Goal: Task Accomplishment & Management: Use online tool/utility

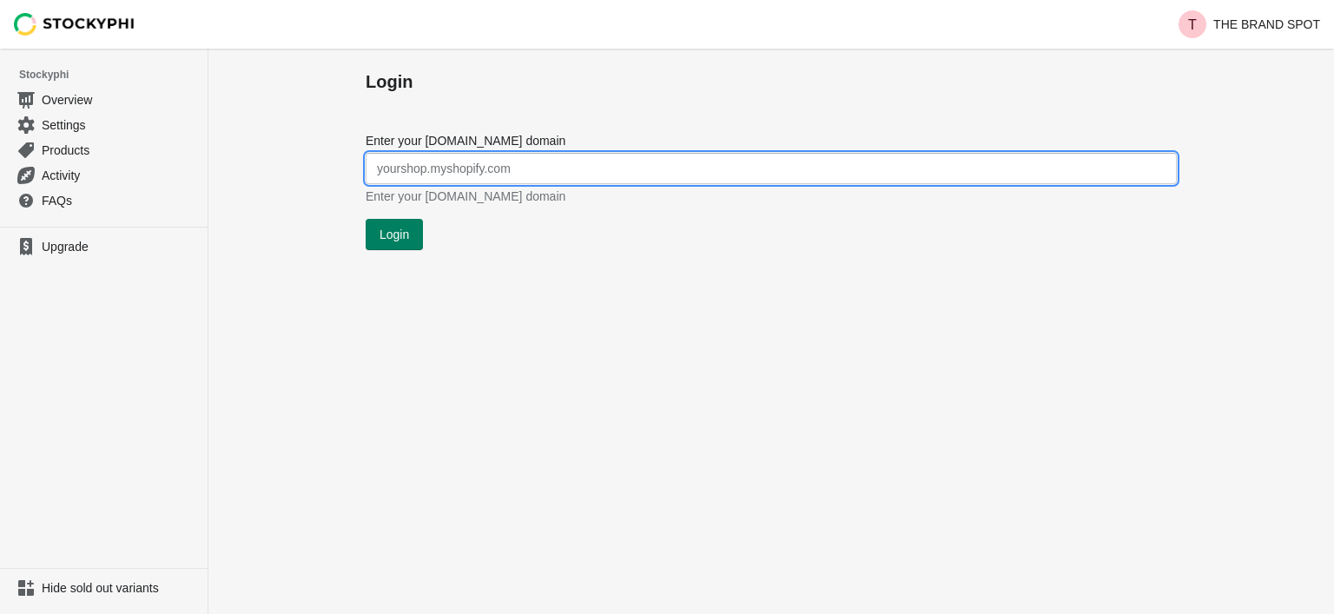
type input "b2ae60-4.myshopify.com"
click at [415, 239] on button "Login" at bounding box center [394, 234] width 57 height 31
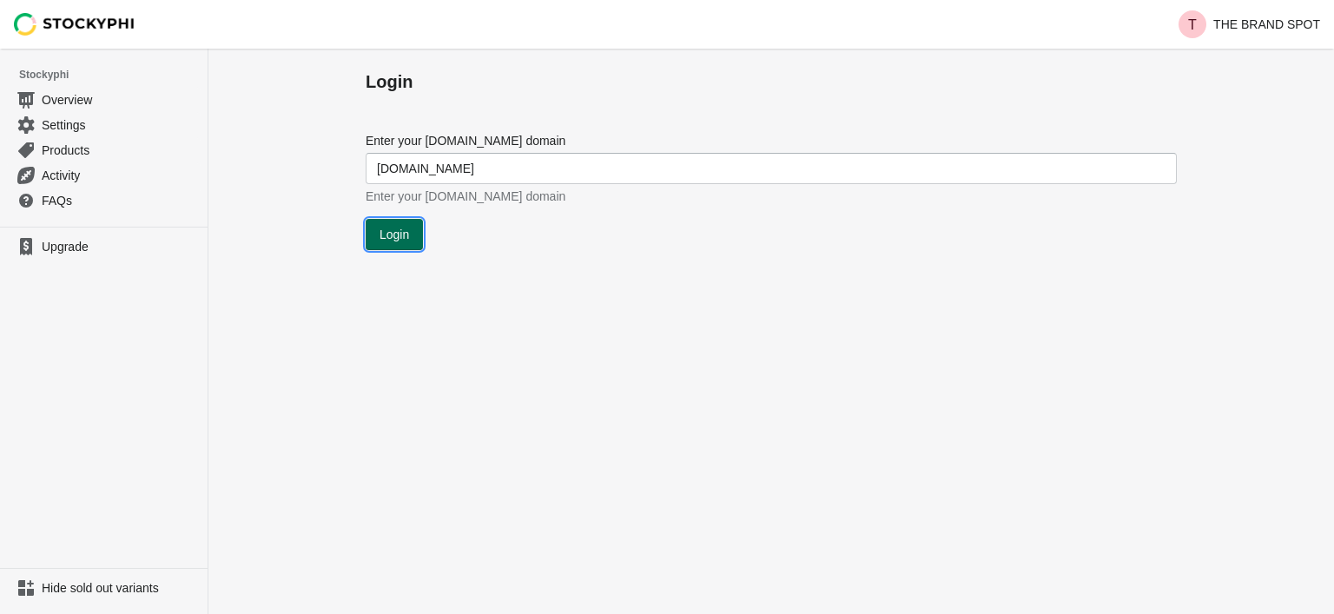
click at [413, 239] on button "Login" at bounding box center [394, 234] width 57 height 31
click at [413, 235] on button "Login" at bounding box center [394, 234] width 57 height 31
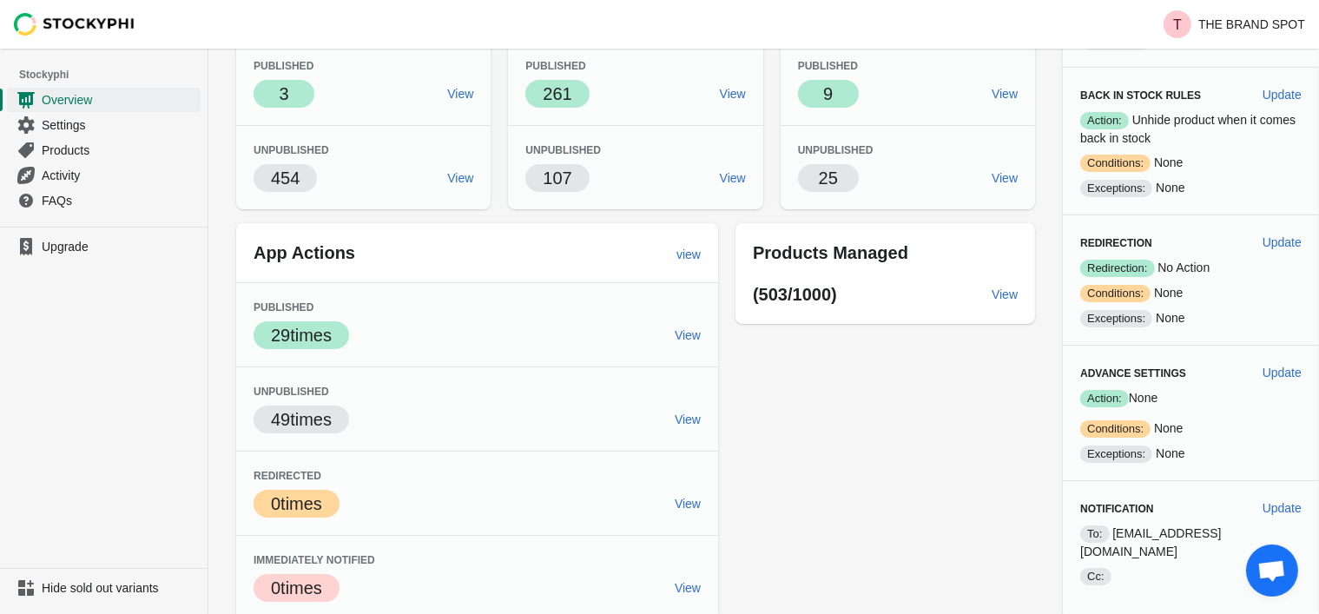
scroll to position [192, 0]
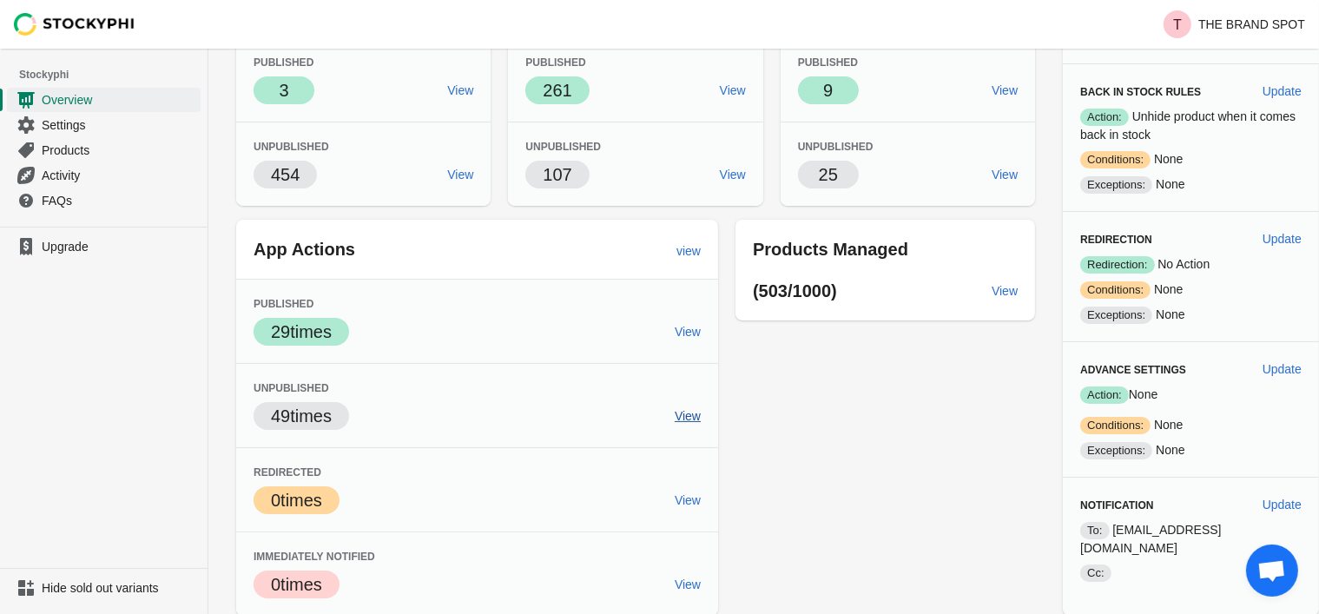
click at [697, 413] on span "View" at bounding box center [688, 416] width 26 height 14
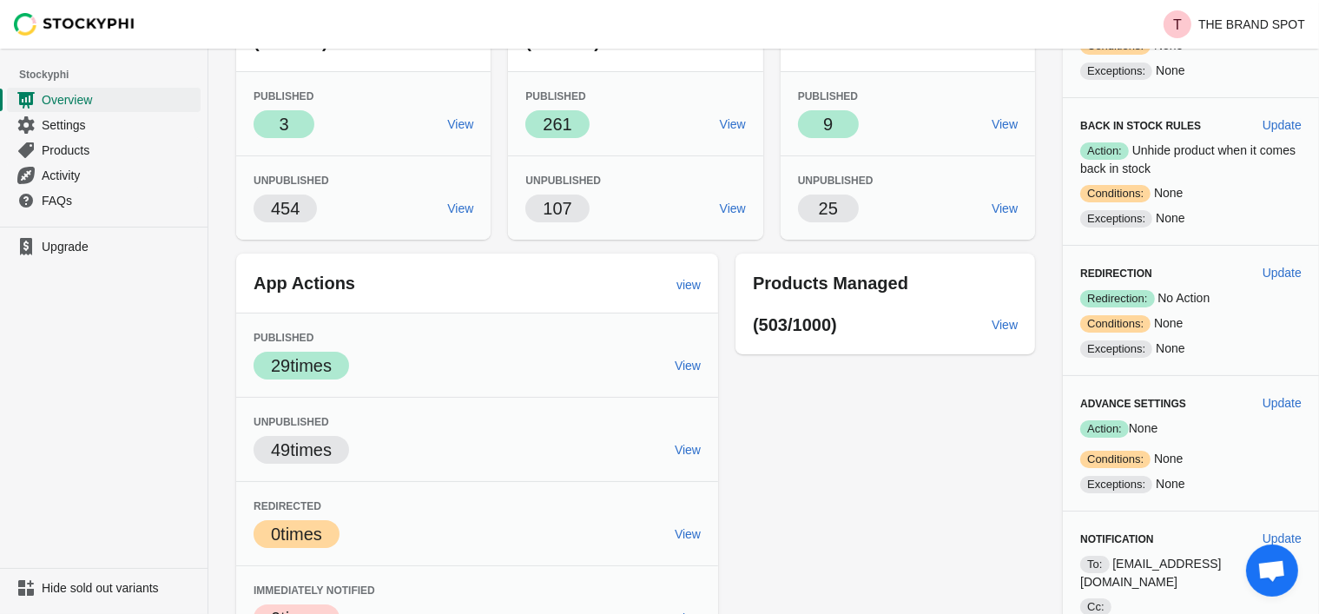
scroll to position [18, 0]
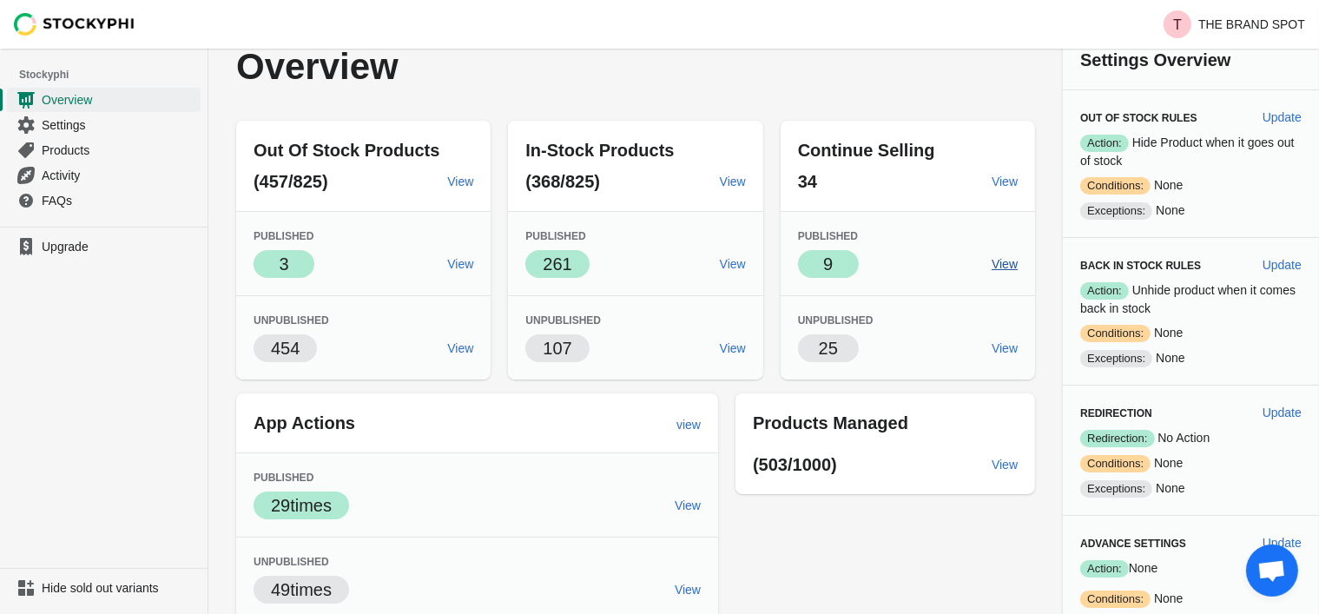
click at [995, 268] on span "View" at bounding box center [1005, 264] width 26 height 14
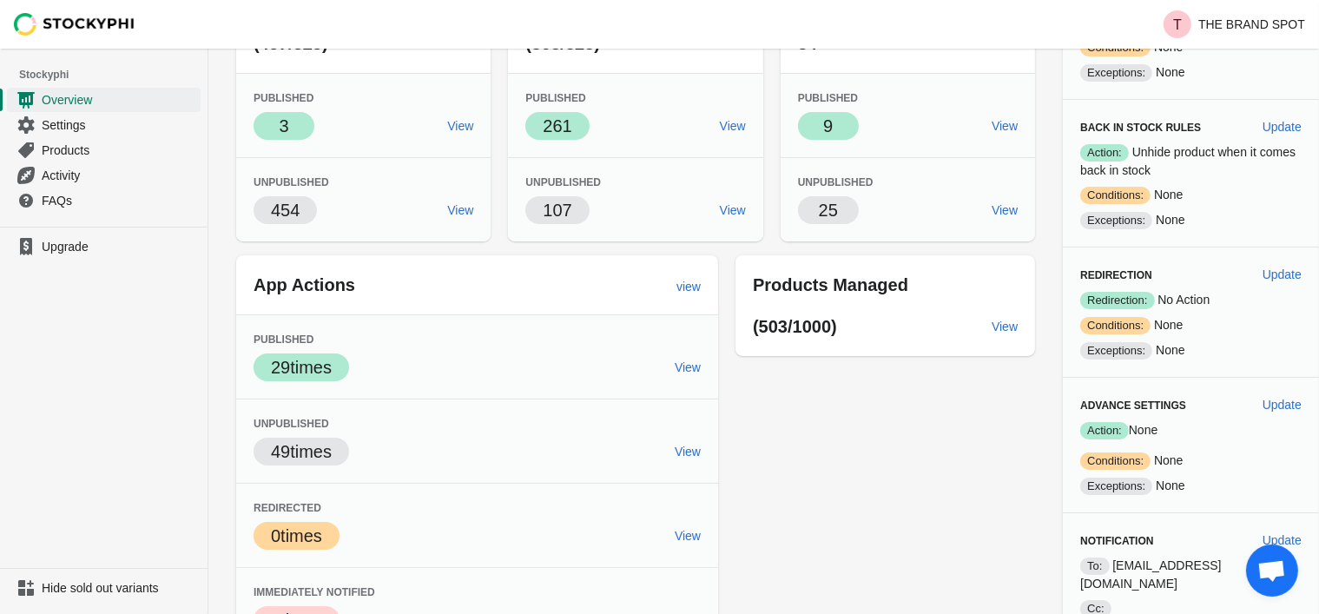
scroll to position [0, 0]
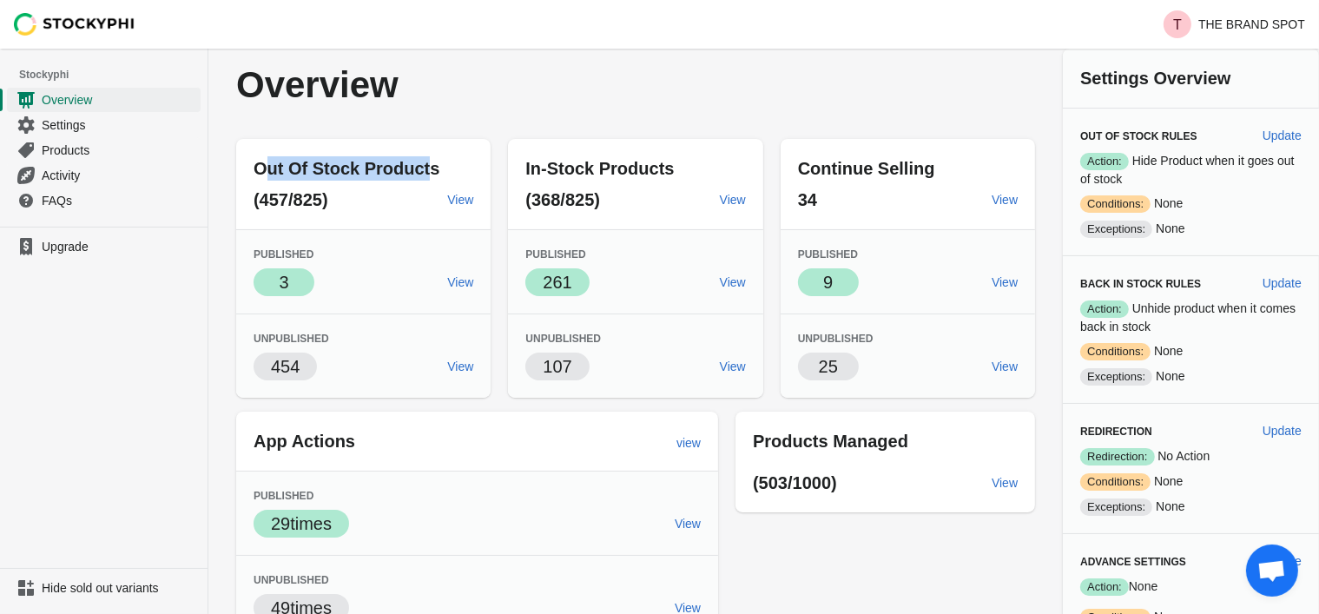
drag, startPoint x: 265, startPoint y: 164, endPoint x: 423, endPoint y: 159, distance: 158.2
click at [423, 159] on span "Out Of Stock Products" at bounding box center [347, 168] width 186 height 19
drag, startPoint x: 545, startPoint y: 114, endPoint x: 538, endPoint y: 145, distance: 32.2
click at [546, 112] on div "Overview" at bounding box center [635, 85] width 799 height 73
click at [457, 370] on span "View" at bounding box center [460, 367] width 26 height 14
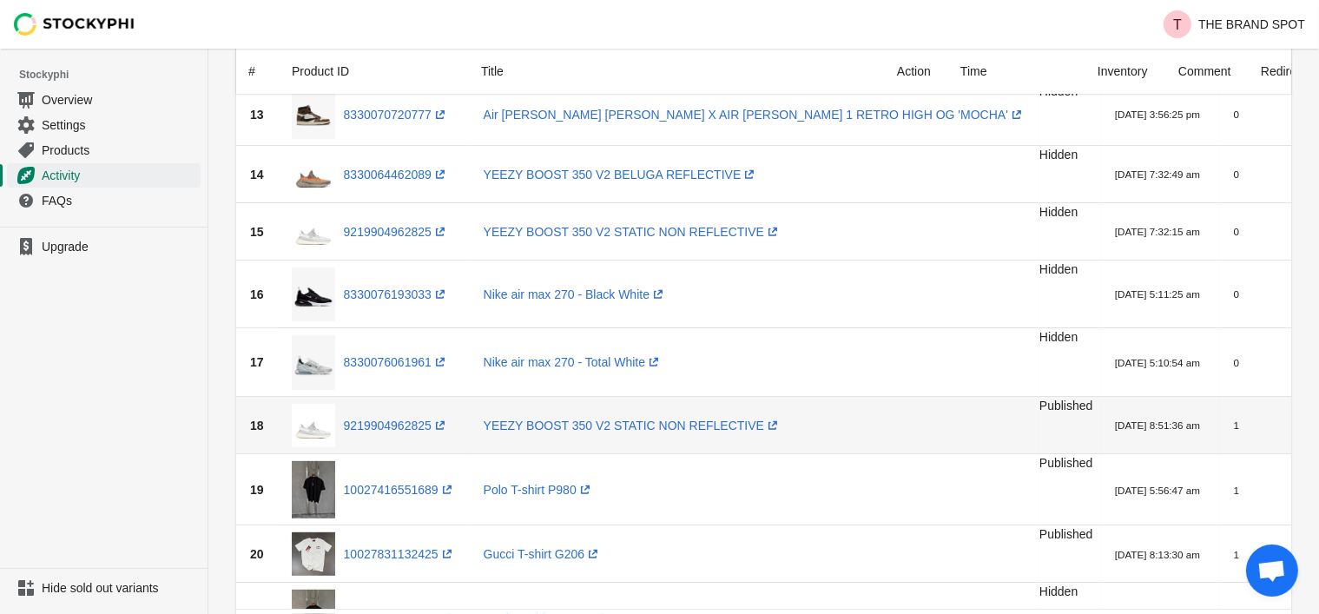
scroll to position [487, 0]
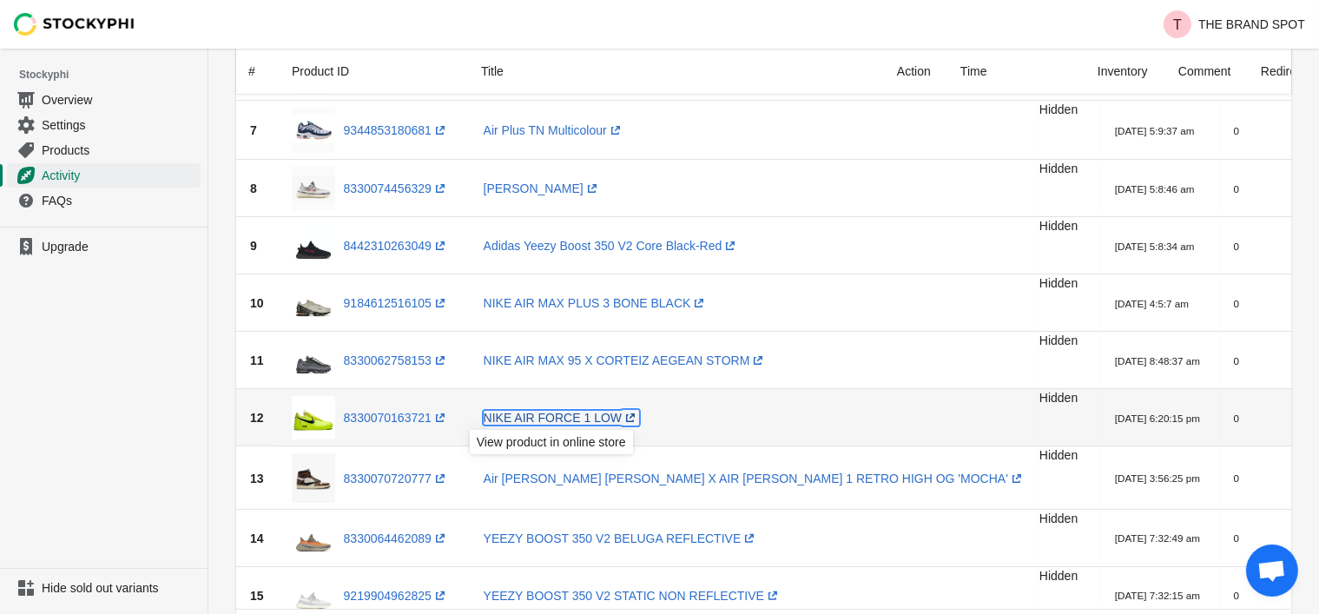
click at [556, 418] on link "NIKE AIR FORCE 1 LOW (opens a new window)" at bounding box center [561, 418] width 155 height 14
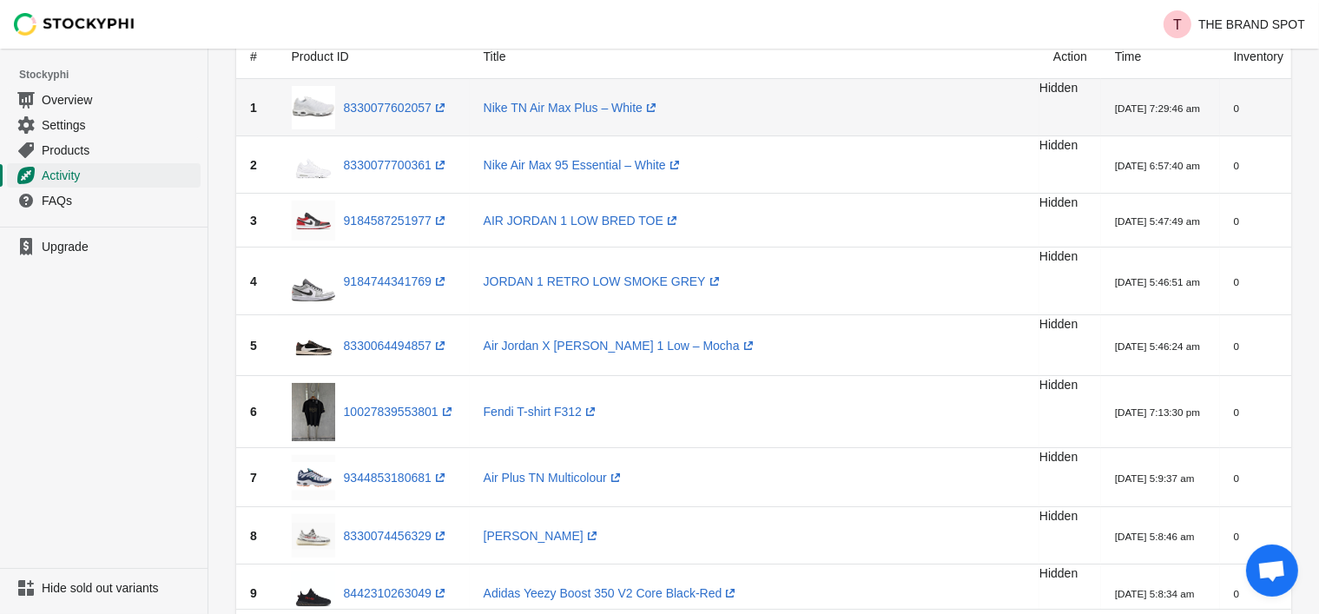
scroll to position [0, 0]
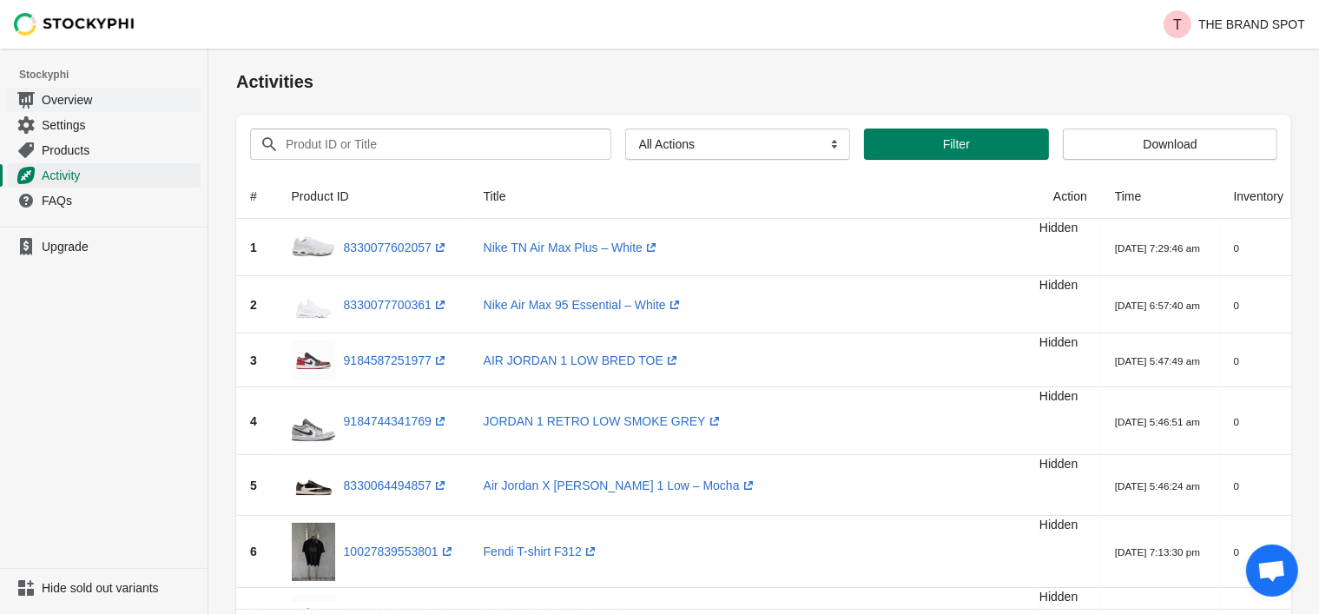
click at [65, 102] on span "Overview" at bounding box center [119, 99] width 155 height 17
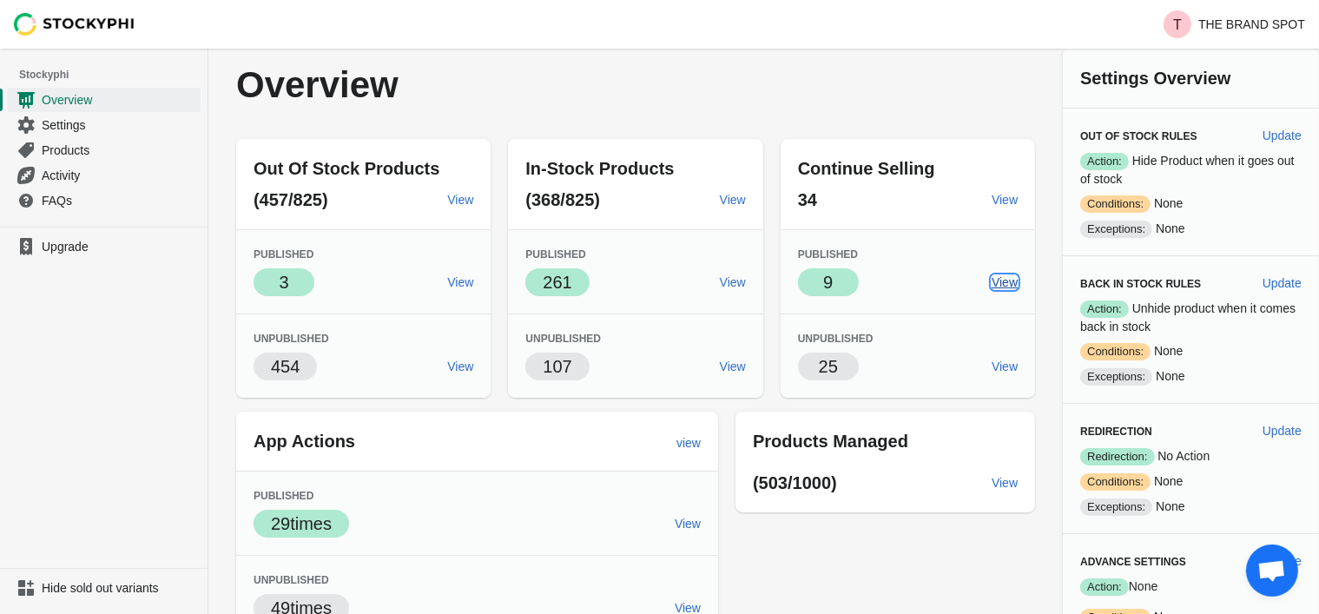
click at [994, 273] on link "View" at bounding box center [1005, 282] width 40 height 31
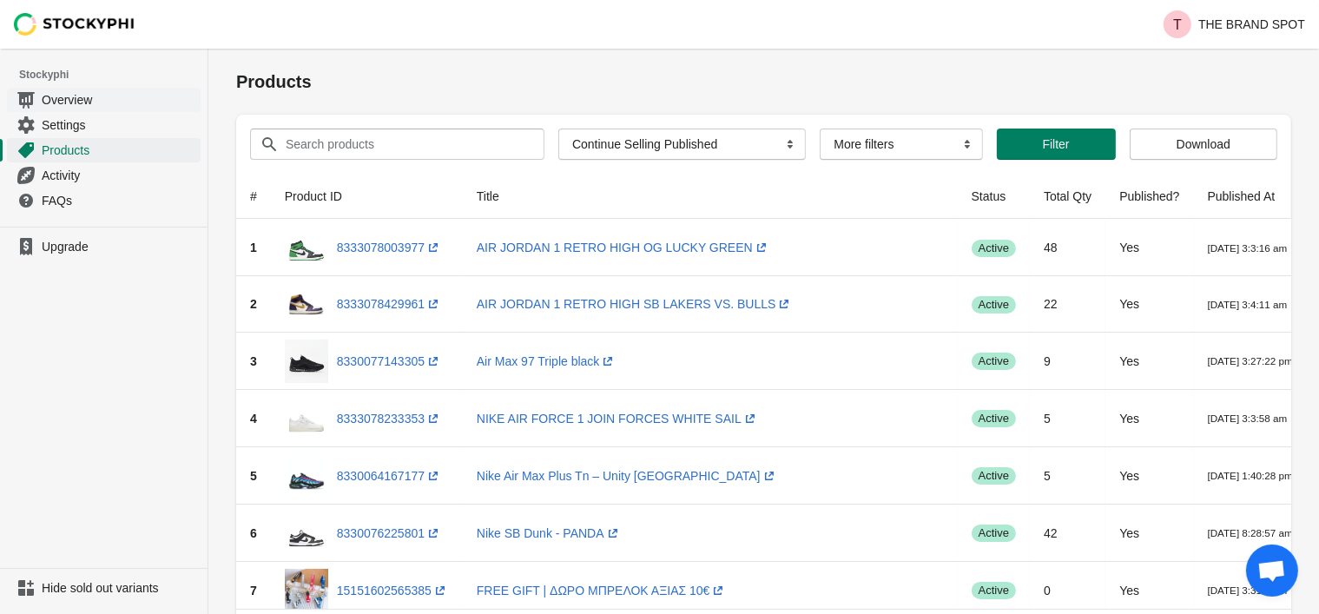
click at [69, 97] on span "Overview" at bounding box center [119, 99] width 155 height 17
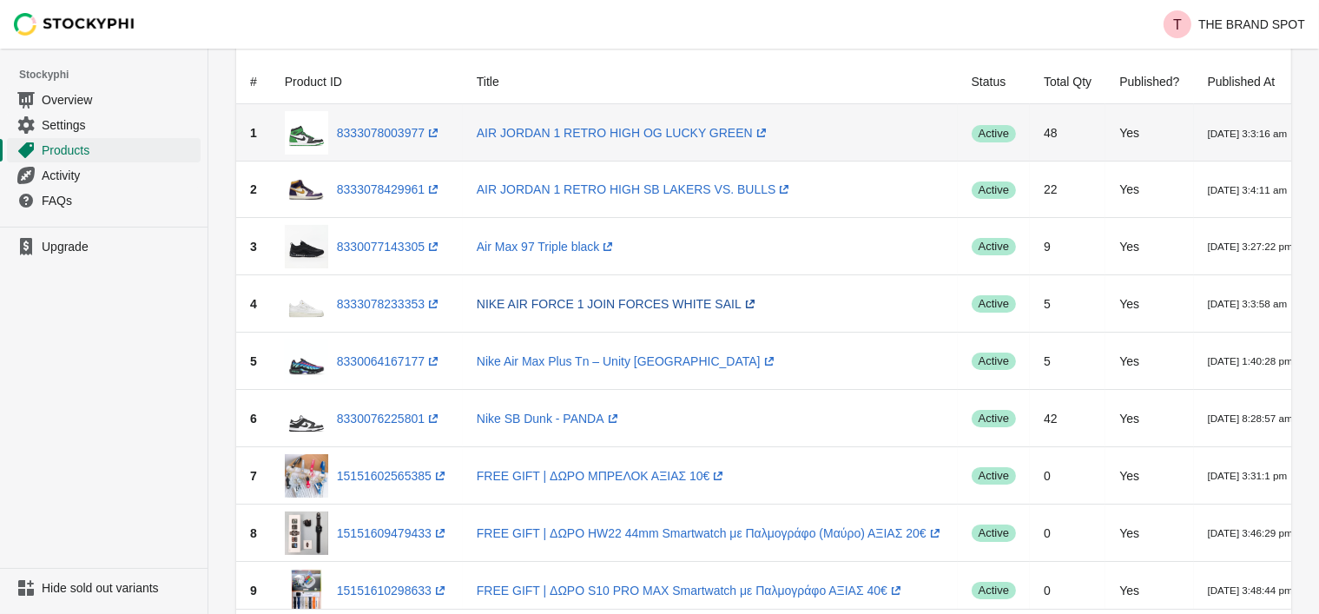
scroll to position [174, 0]
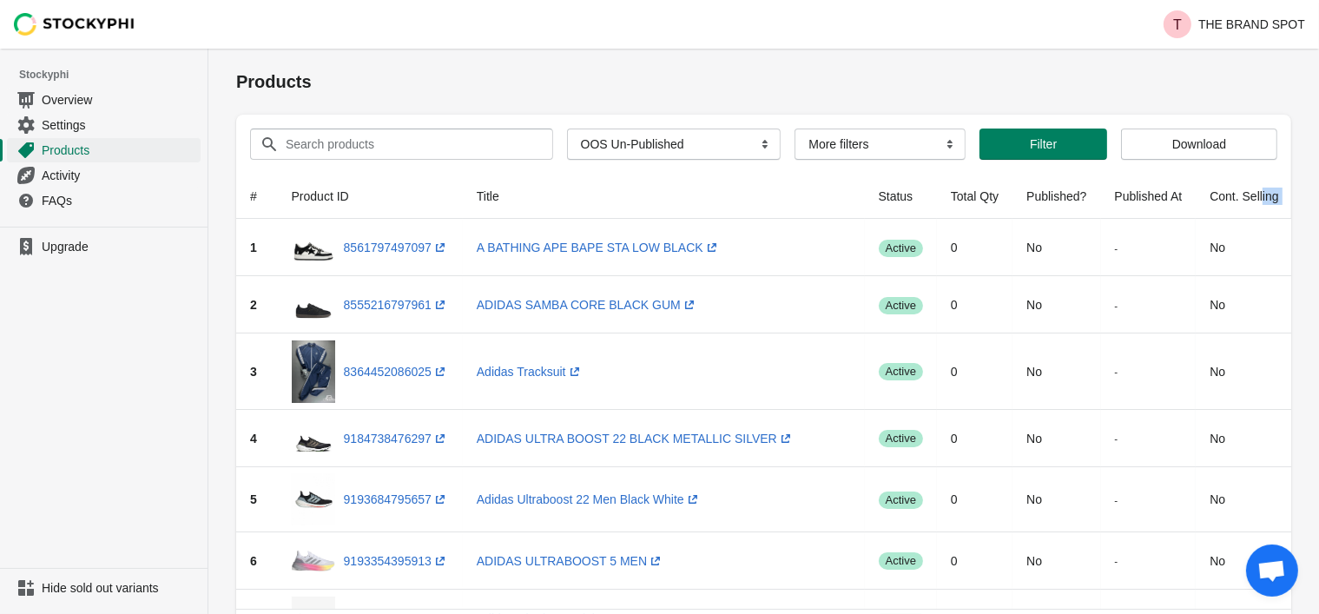
scroll to position [0, 31]
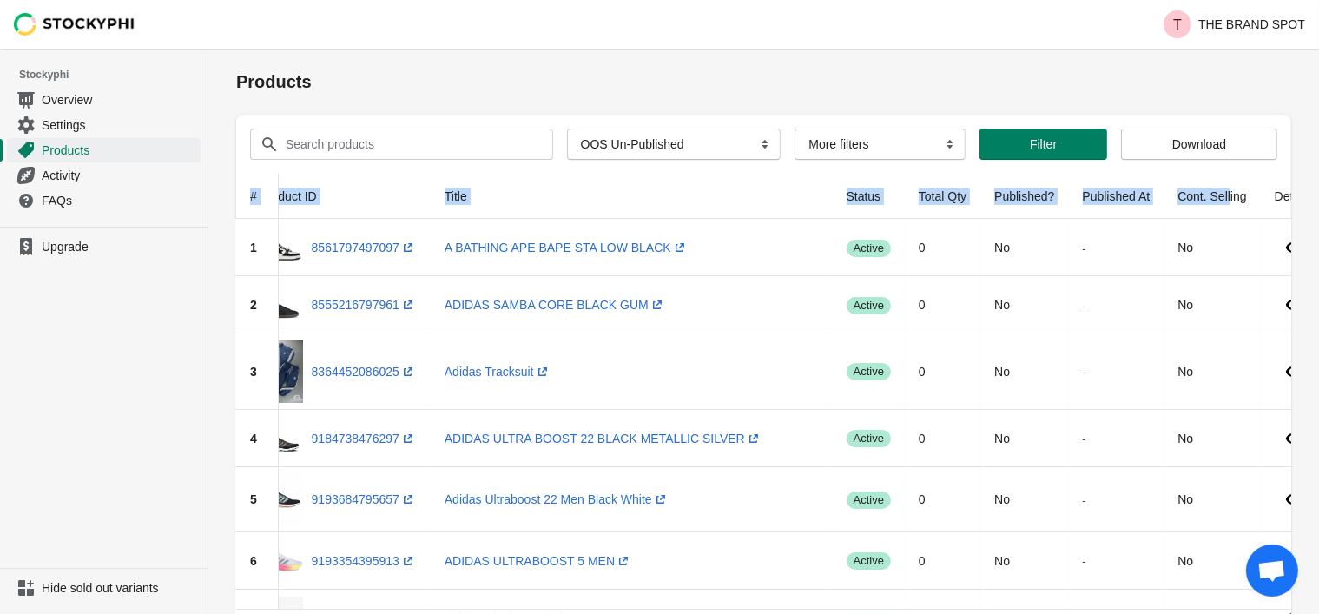
drag, startPoint x: 1226, startPoint y: 198, endPoint x: 1333, endPoint y: 199, distance: 106.8
click at [1319, 199] on html "Skip to content T THE BRAND SPOT Stockyphi Overview Settings Products Activity …" at bounding box center [659, 307] width 1319 height 614
click at [1261, 188] on th "Details" at bounding box center [1293, 196] width 65 height 45
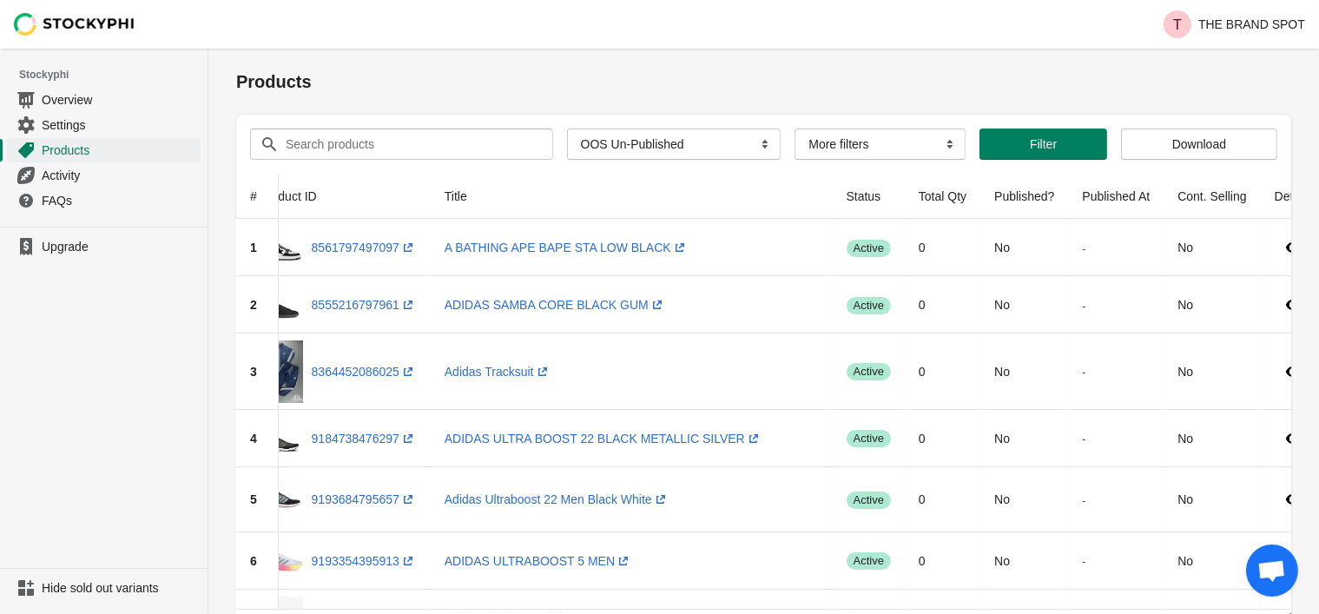
click at [1112, 102] on div "Products" at bounding box center [763, 82] width 1055 height 66
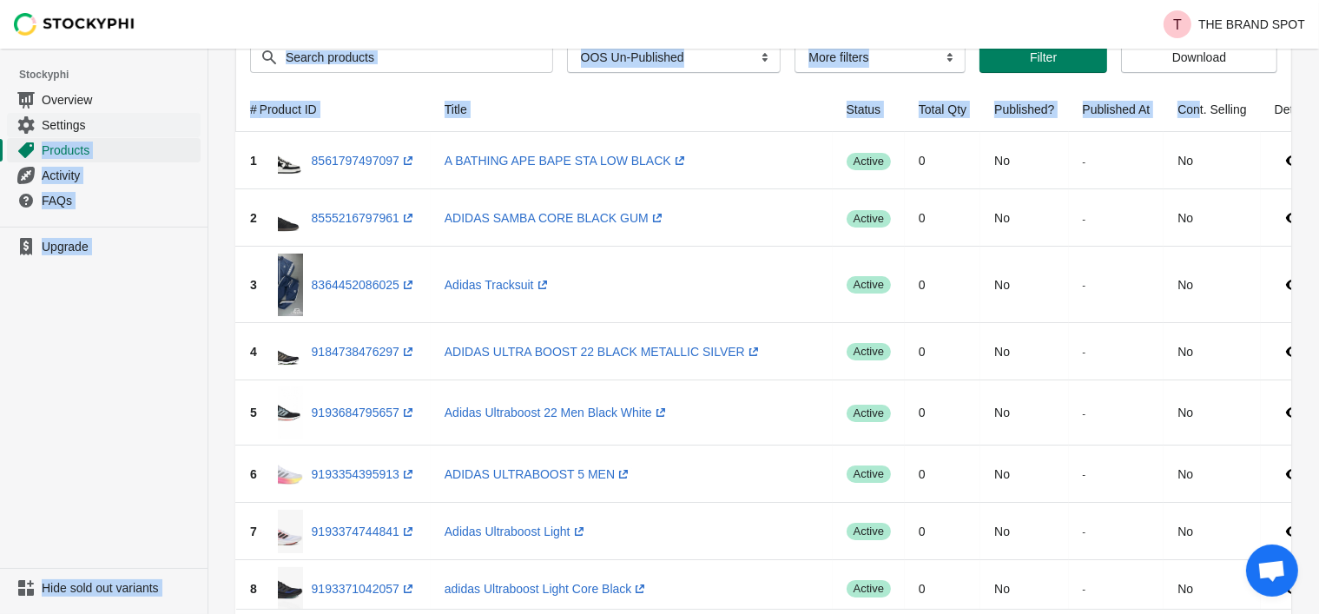
scroll to position [0, 0]
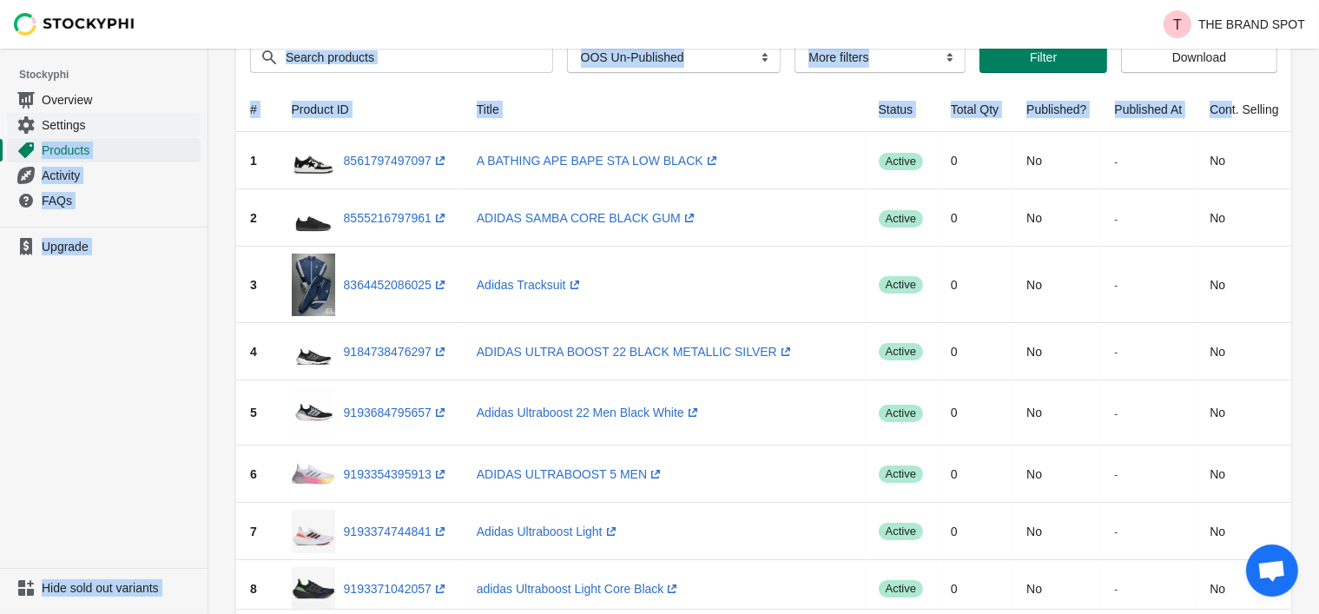
drag, startPoint x: 1087, startPoint y: 112, endPoint x: 125, endPoint y: 112, distance: 962.3
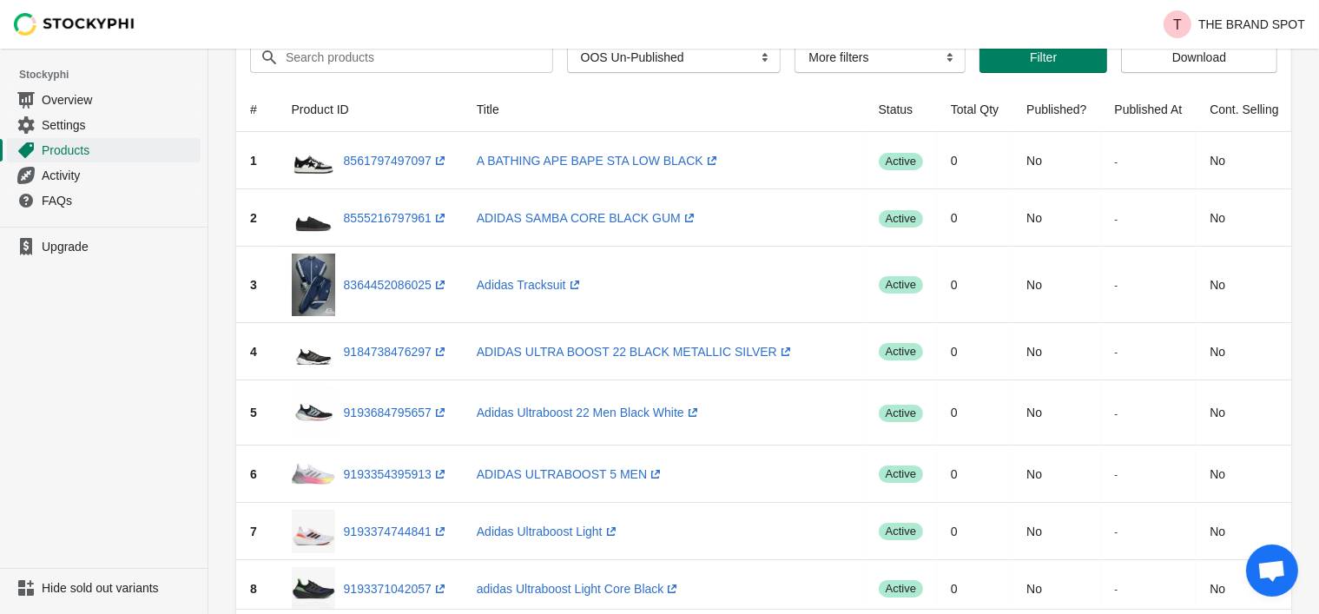
click at [737, 22] on div "T THE BRAND SPOT" at bounding box center [763, 24] width 1111 height 49
click at [855, 67] on select "More filters Delayed product hide" at bounding box center [880, 57] width 171 height 31
click at [746, 98] on th "Title" at bounding box center [664, 109] width 402 height 45
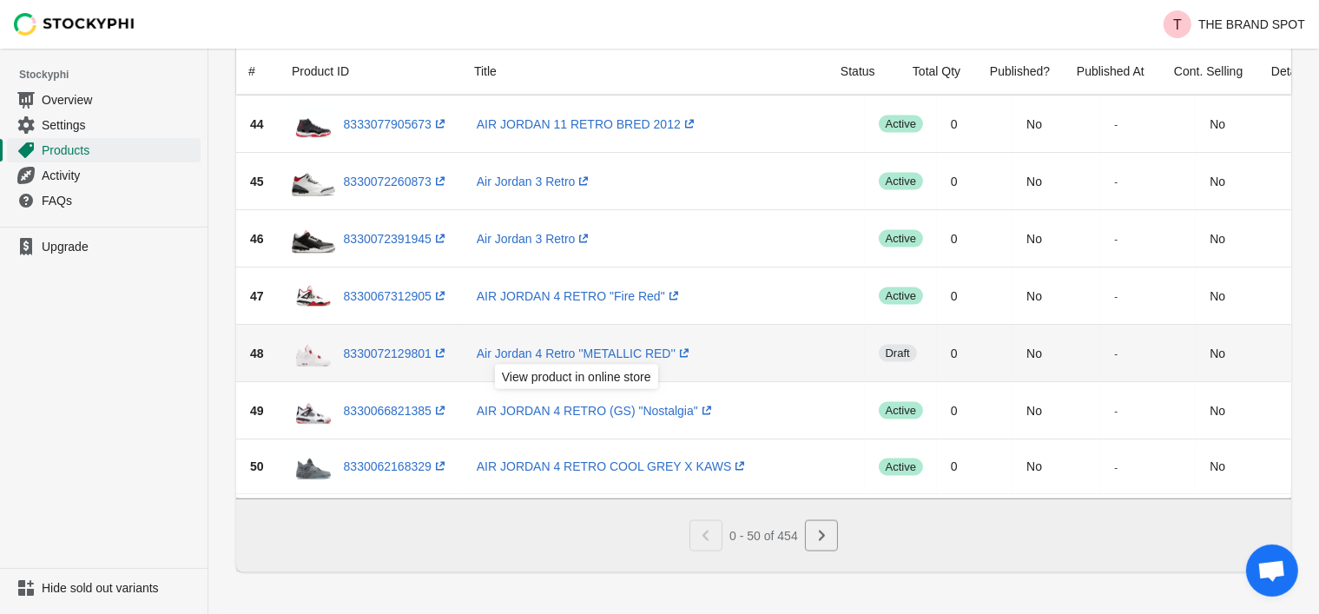
scroll to position [2685, 0]
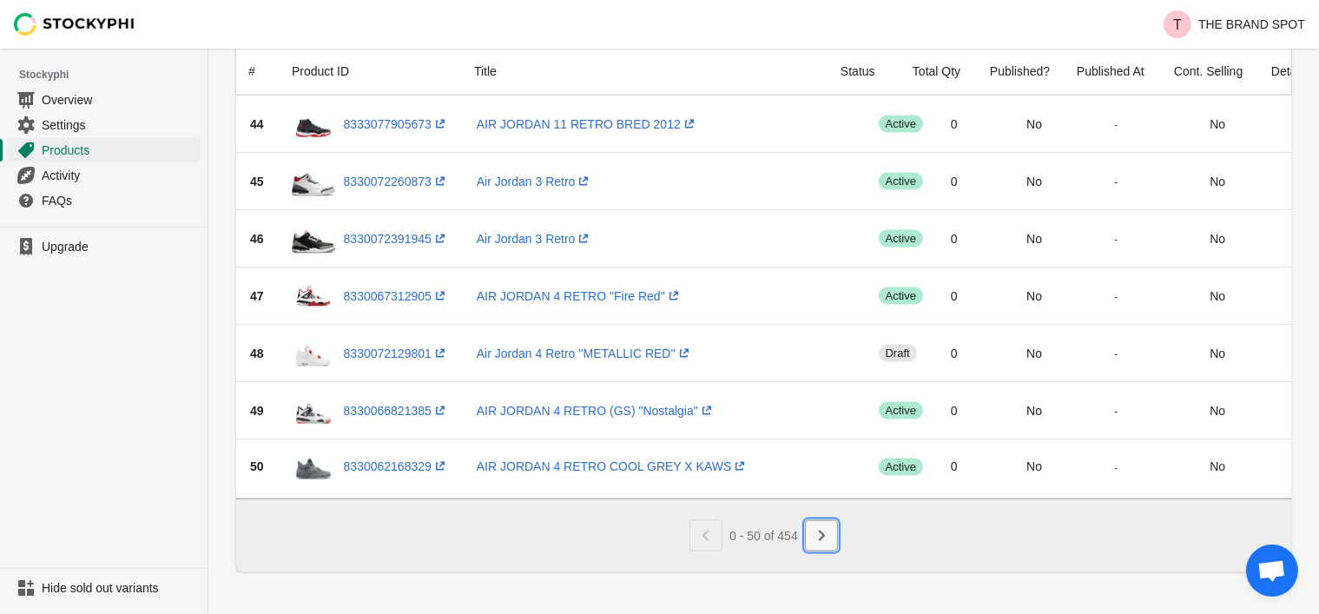
click at [823, 540] on icon "Next" at bounding box center [821, 535] width 17 height 17
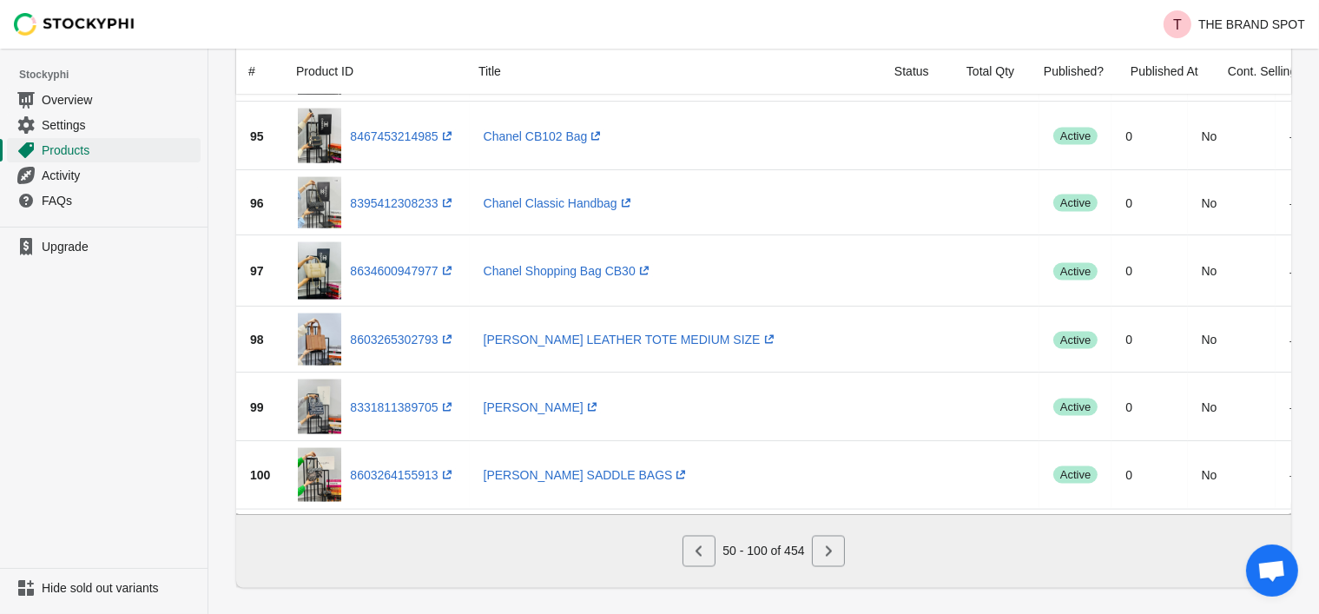
scroll to position [2800, 0]
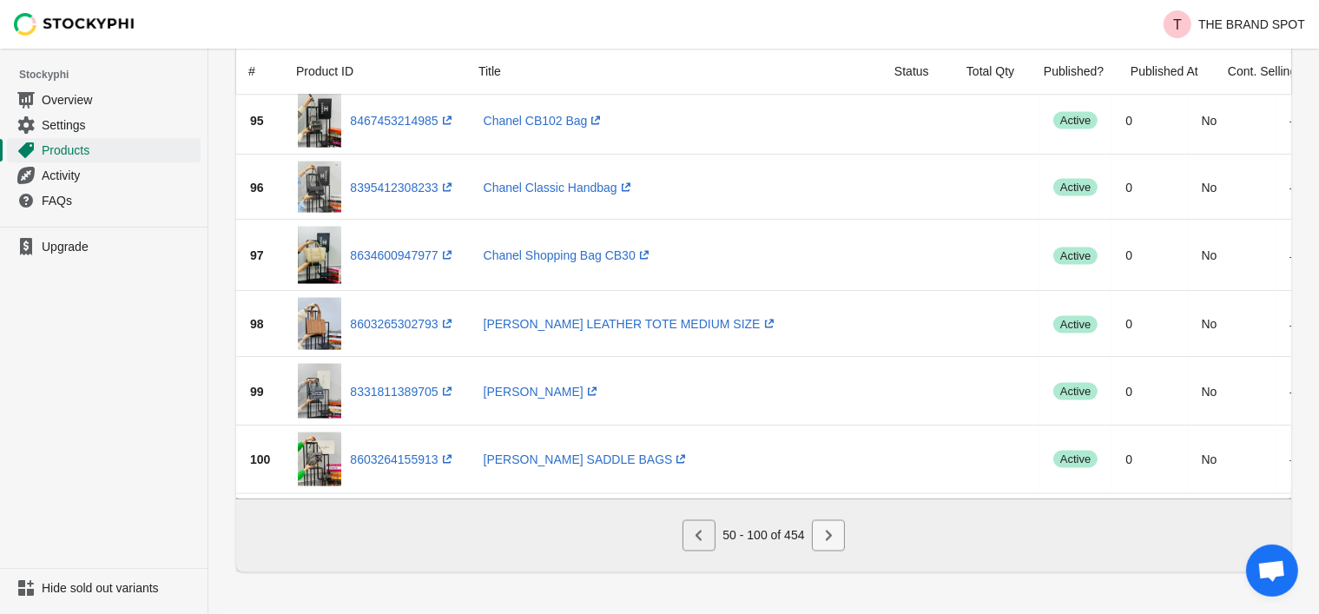
click at [836, 538] on icon "Next" at bounding box center [828, 535] width 17 height 17
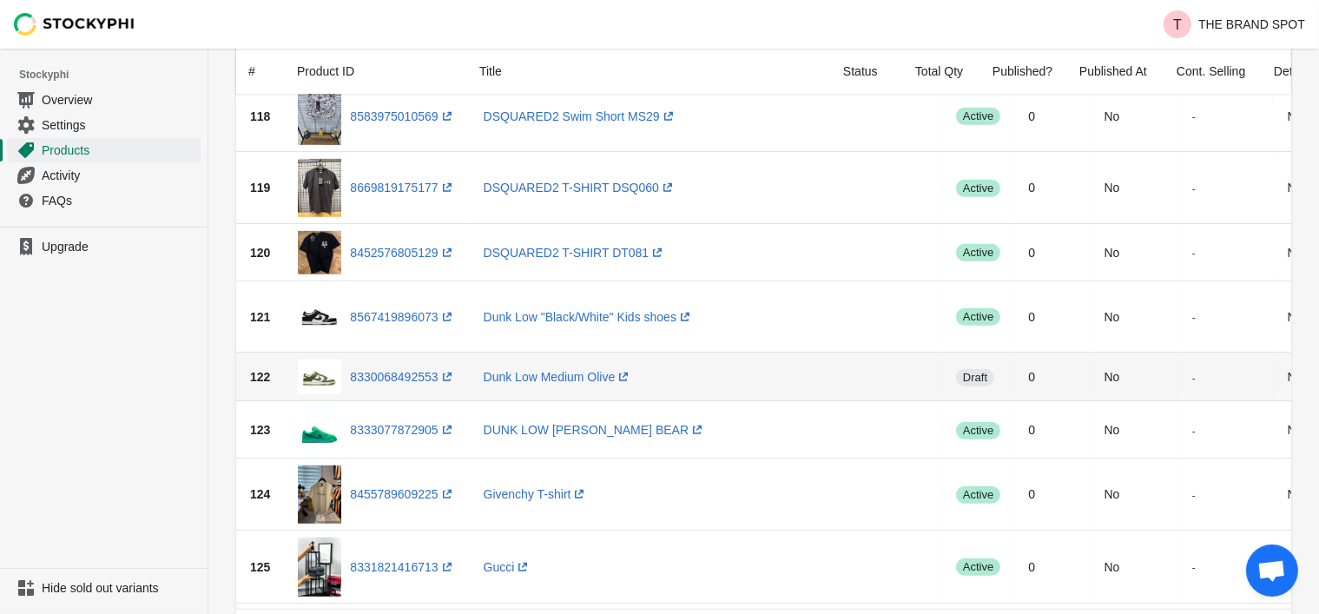
scroll to position [1134, 0]
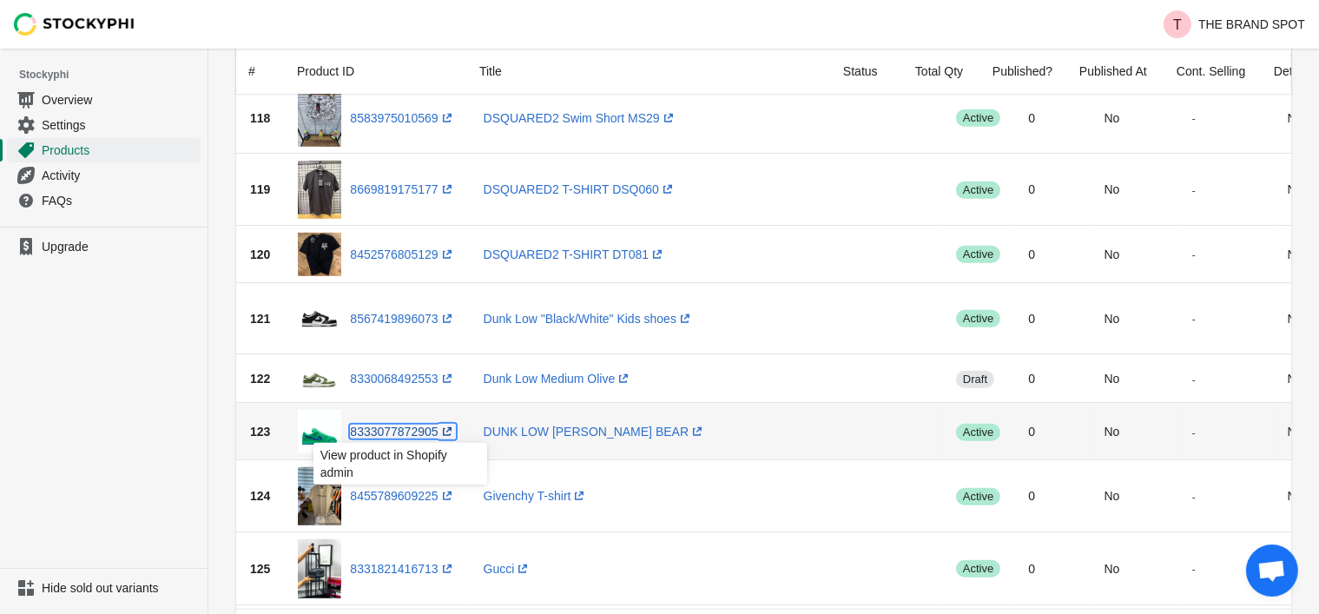
click at [408, 426] on link "8333077872905 (opens a new window)" at bounding box center [402, 432] width 105 height 14
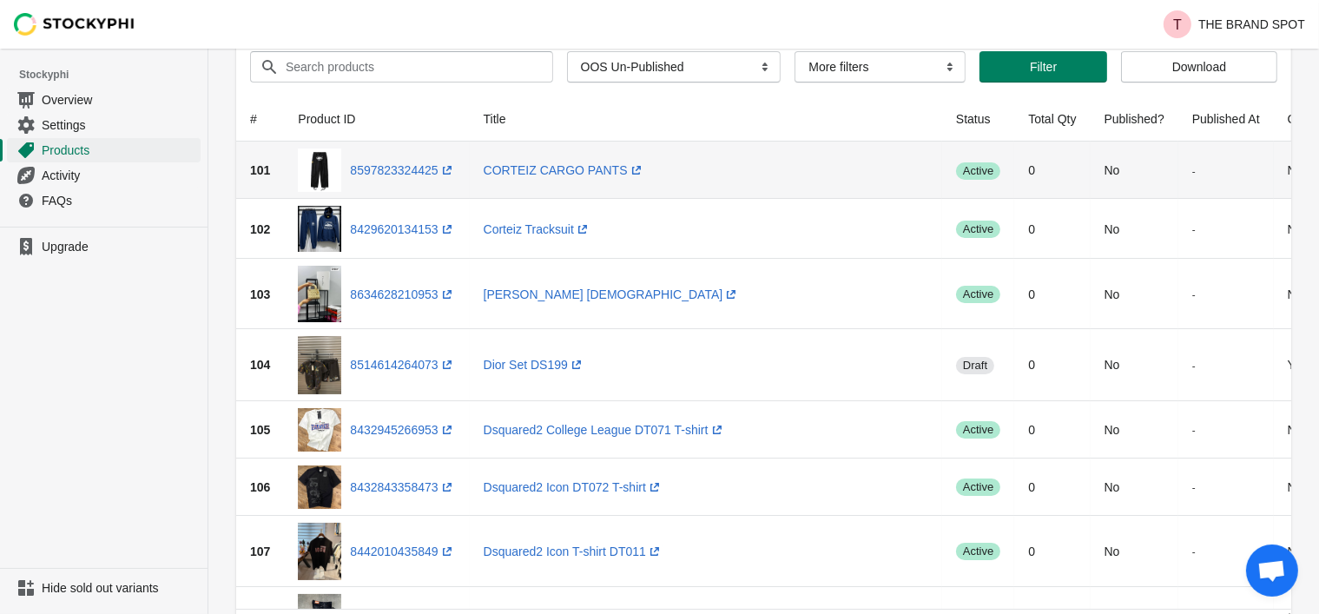
scroll to position [0, 0]
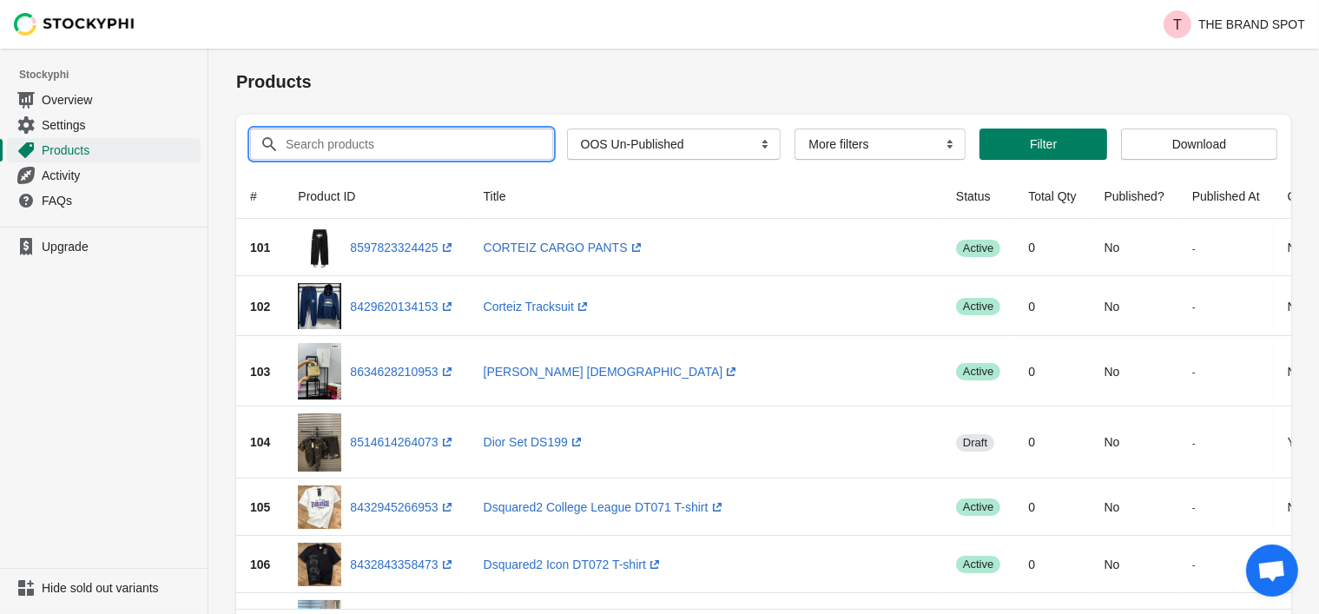
click at [365, 135] on input "Search products" at bounding box center [403, 144] width 237 height 31
type input "ν"
type input "i"
type input "nike"
click at [236, 49] on button "Submit" at bounding box center [261, 58] width 50 height 18
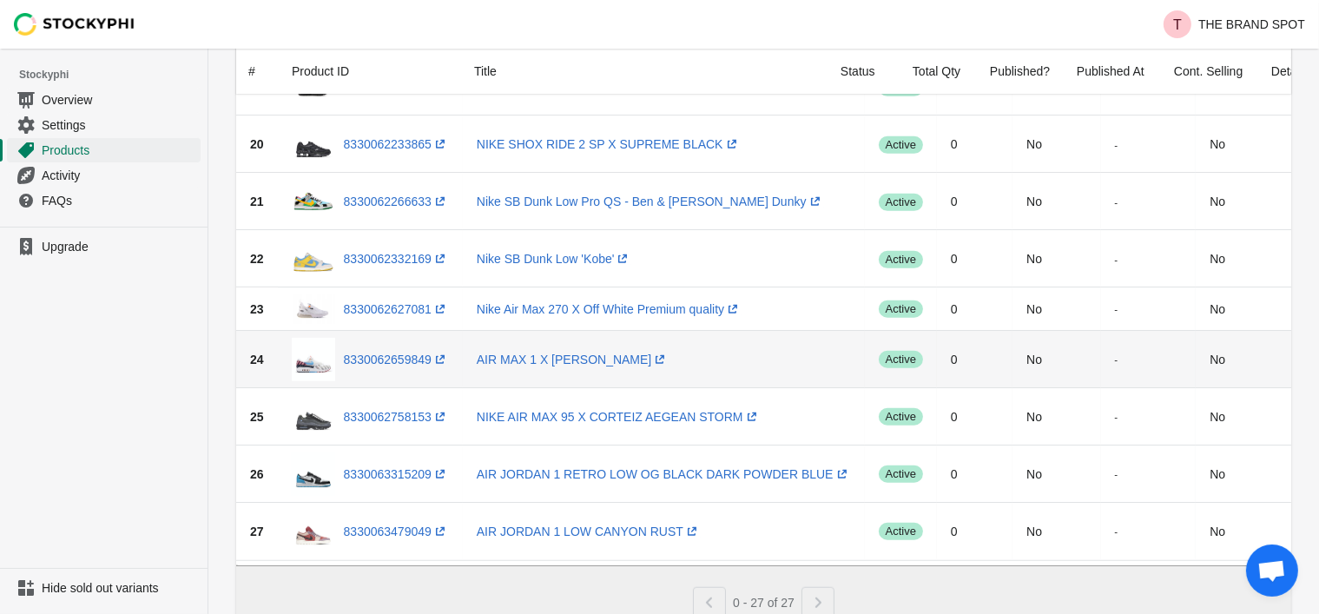
scroll to position [1216, 0]
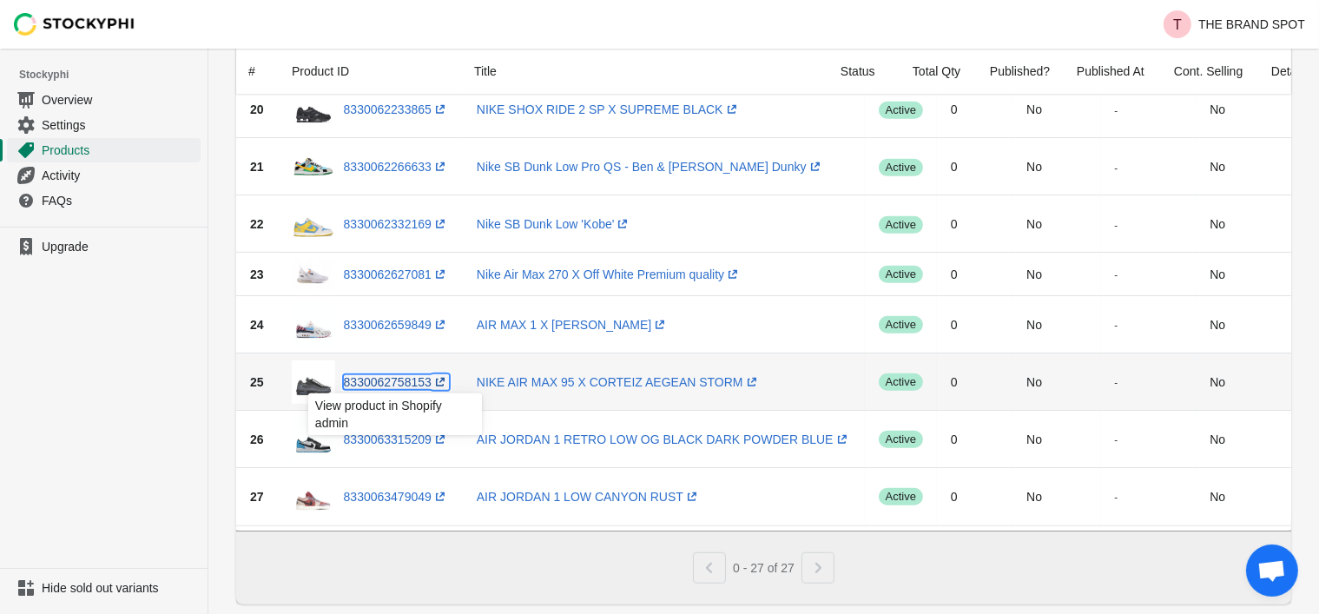
click at [415, 379] on link "8330062758153 (opens a new window)" at bounding box center [396, 382] width 105 height 14
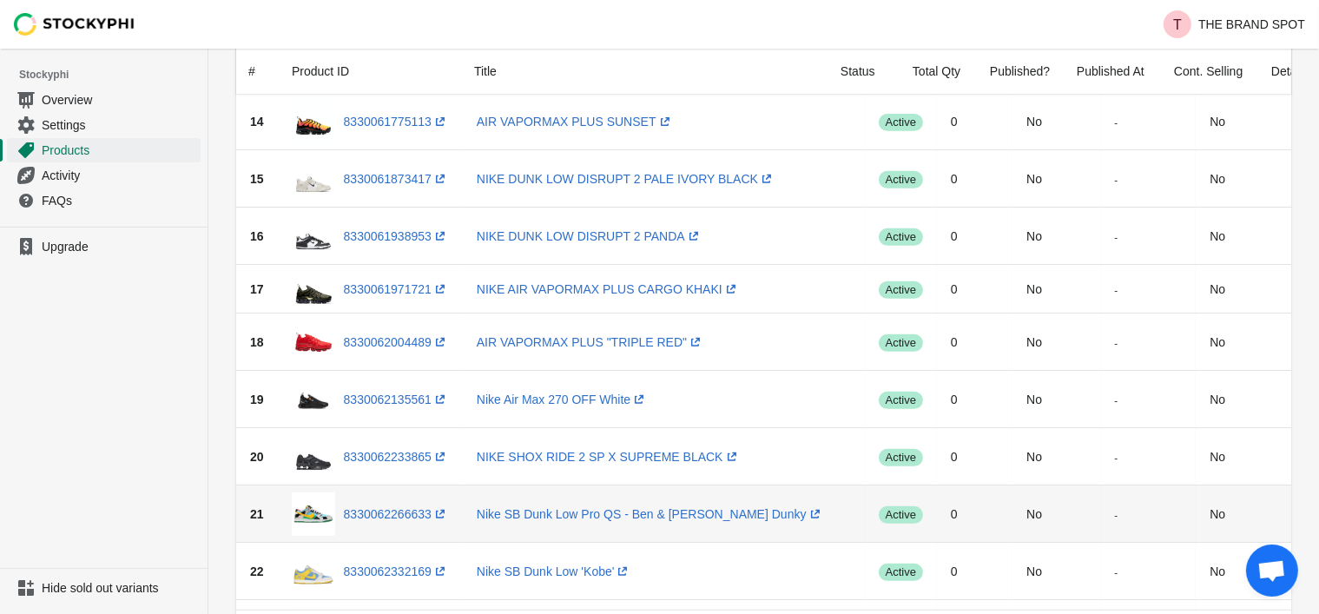
scroll to position [1254, 0]
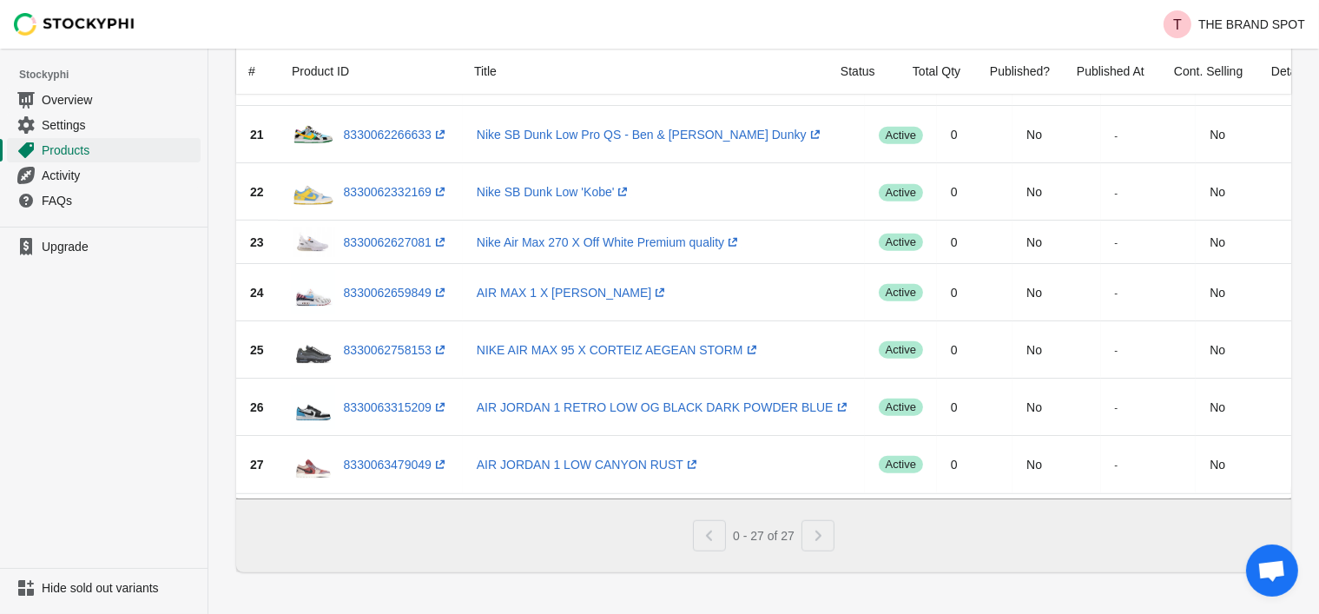
click at [815, 538] on div "Pagination" at bounding box center [818, 535] width 33 height 31
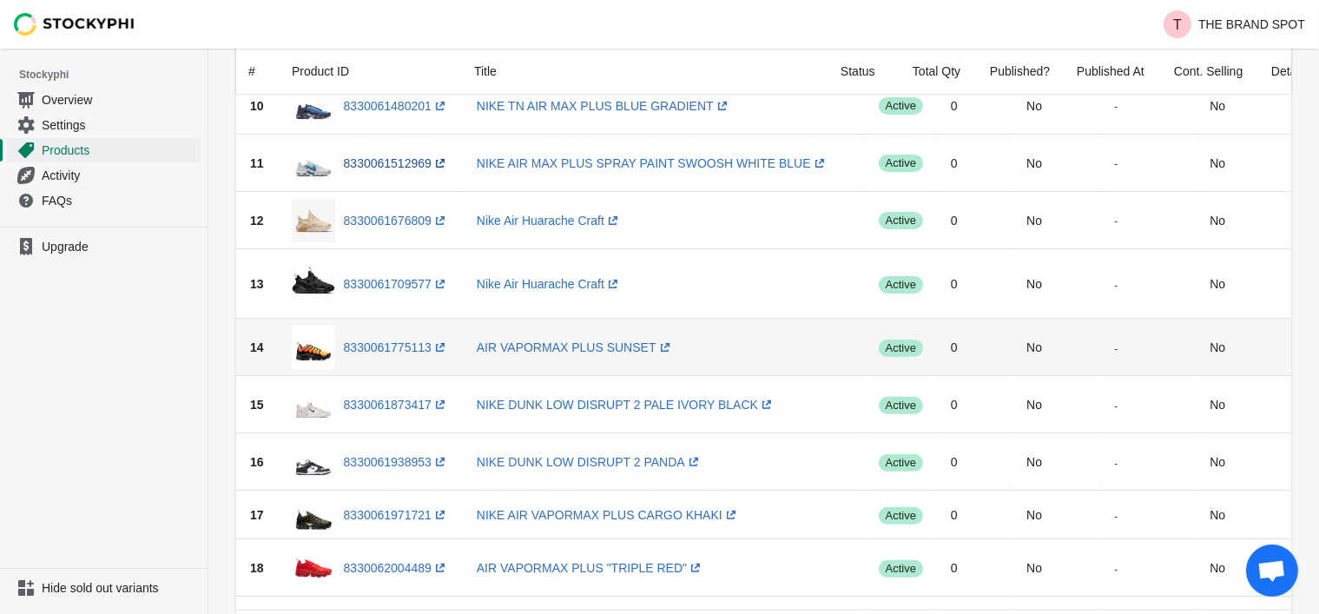
scroll to position [386, 0]
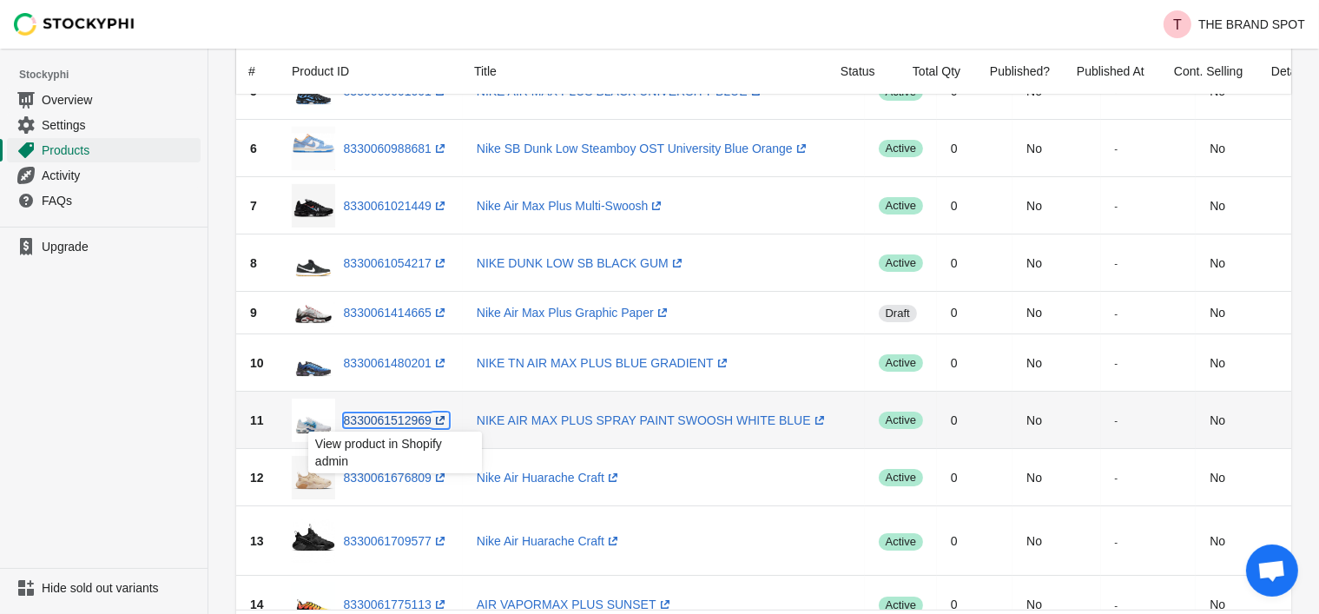
click at [371, 424] on link "8330061512969 (opens a new window)" at bounding box center [396, 420] width 105 height 14
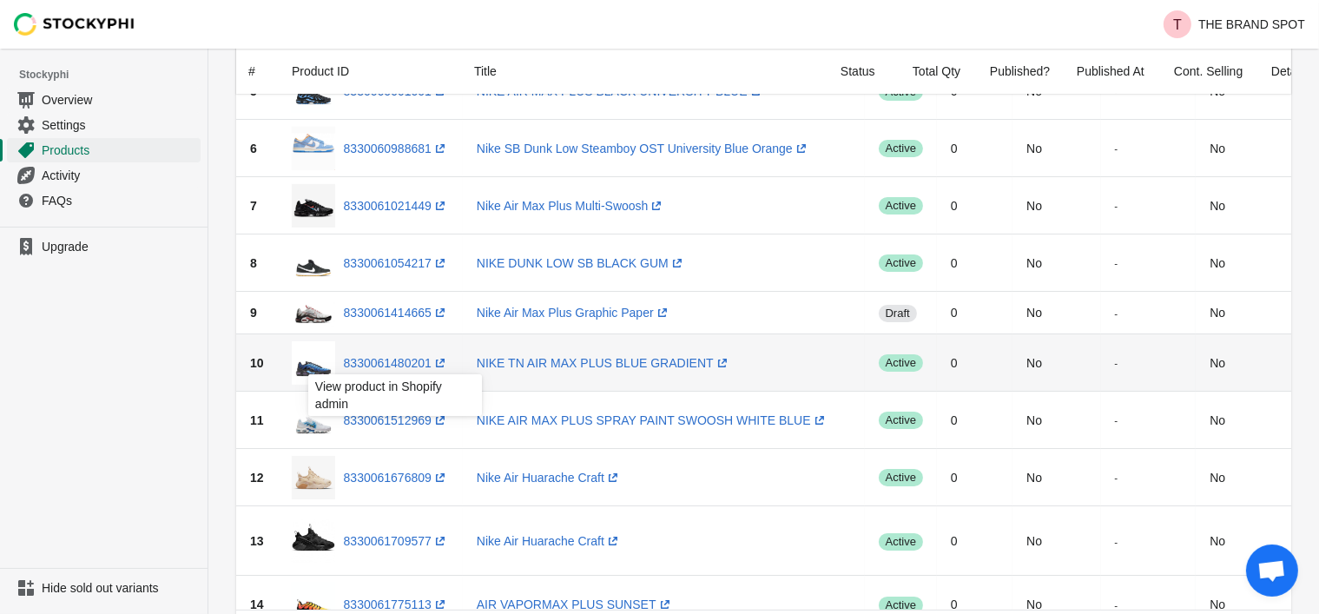
click at [403, 418] on div "View product in Shopify admin" at bounding box center [394, 400] width 201 height 59
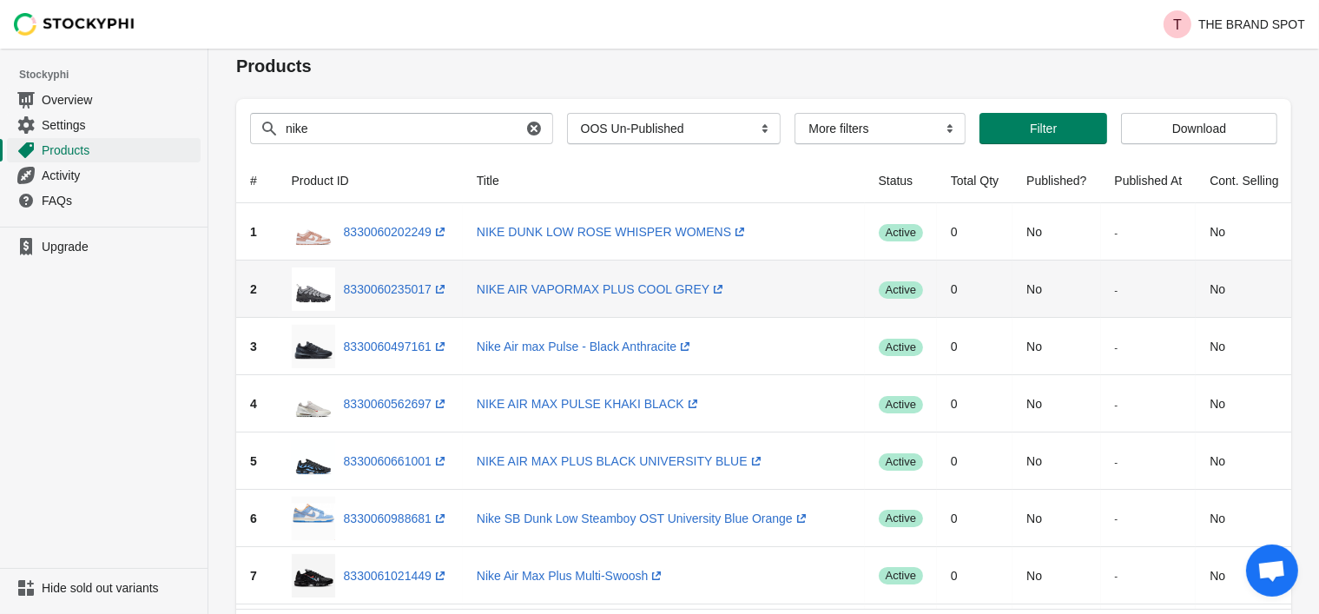
scroll to position [0, 0]
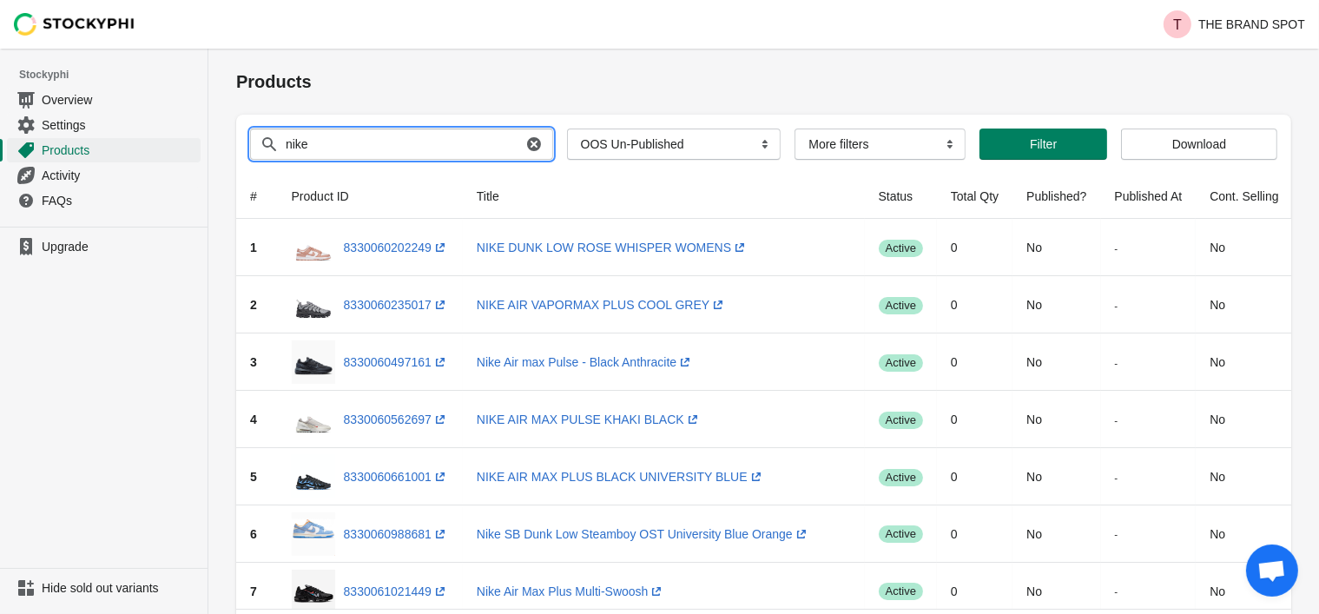
drag, startPoint x: 351, startPoint y: 151, endPoint x: 270, endPoint y: 155, distance: 80.8
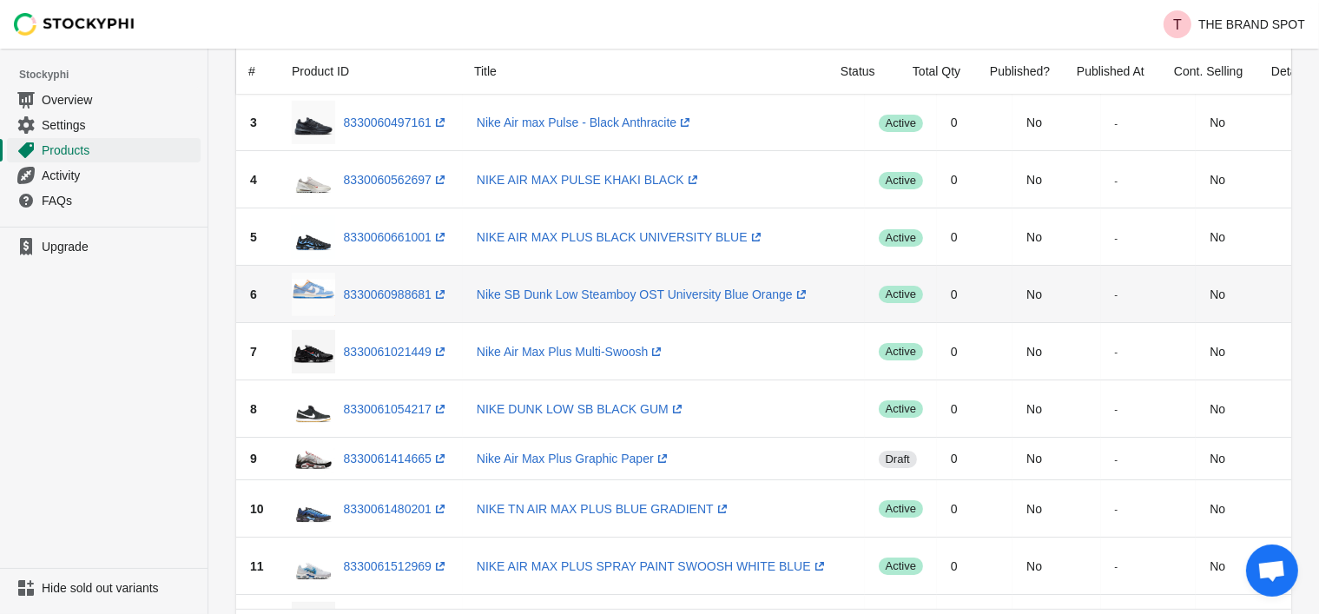
scroll to position [261, 0]
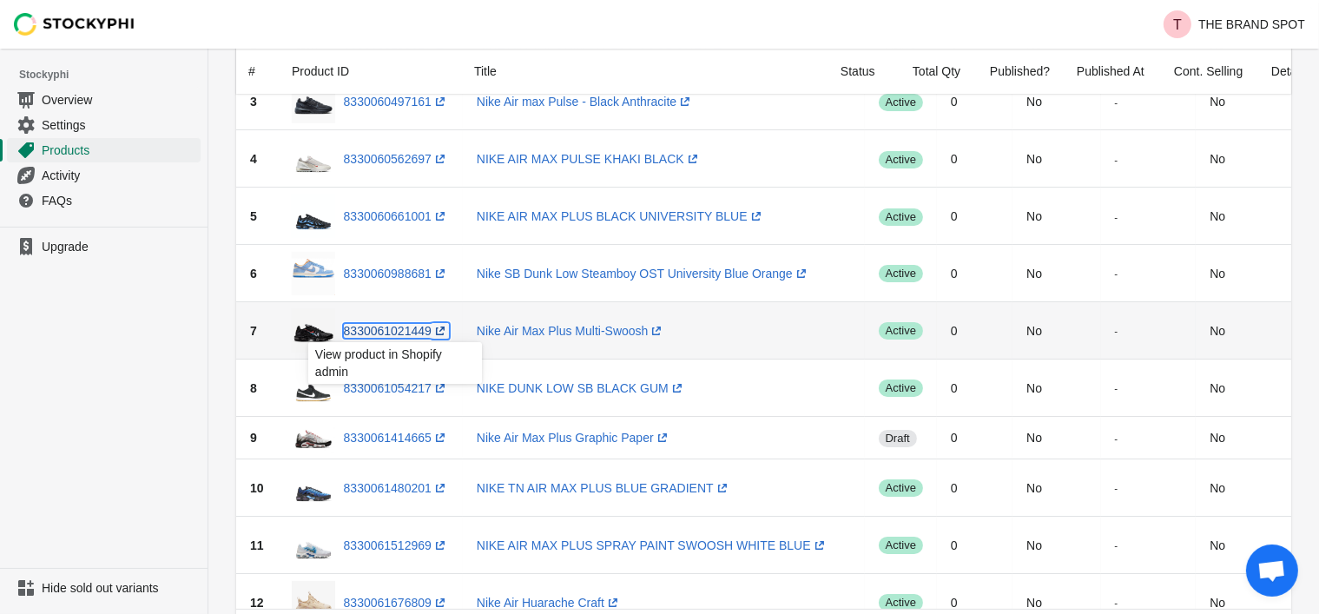
click at [411, 329] on link "8330061021449 (opens a new window)" at bounding box center [396, 331] width 105 height 14
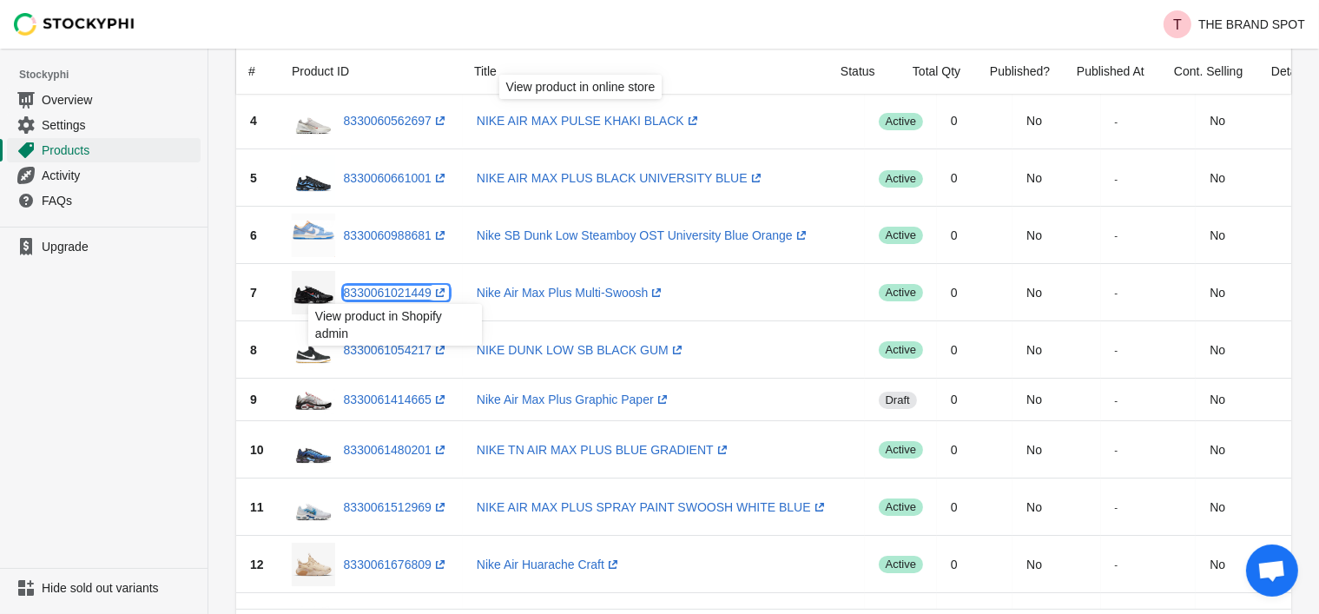
scroll to position [0, 0]
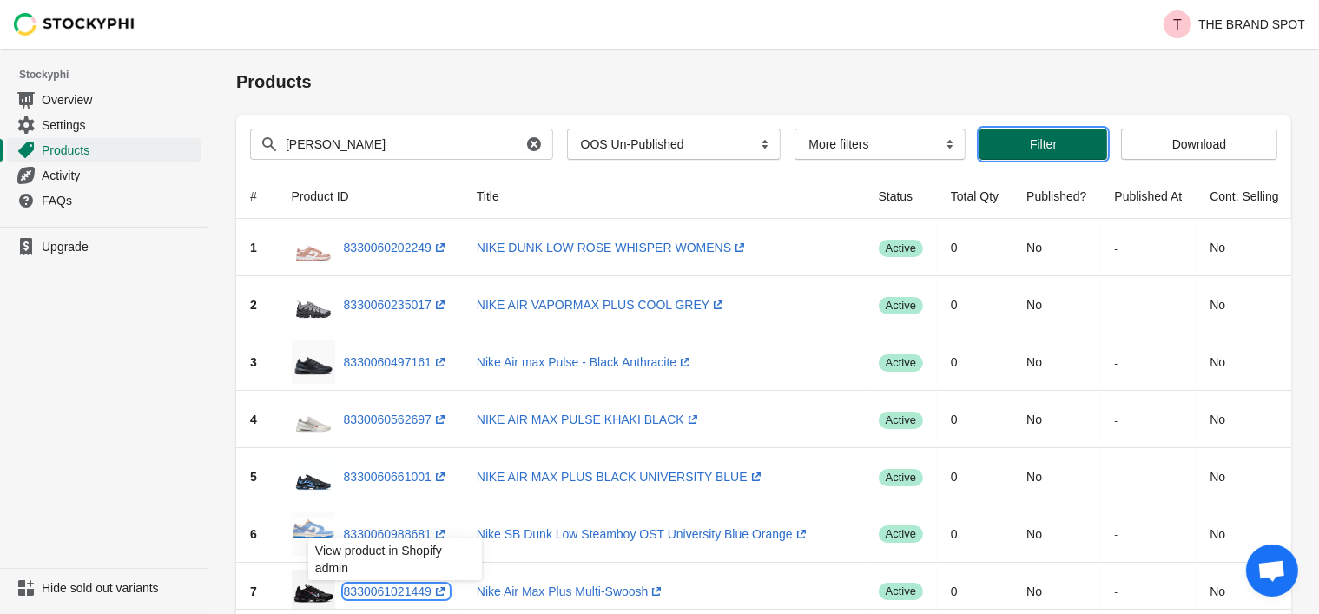
click at [1019, 144] on span "Filter" at bounding box center [1044, 144] width 100 height 14
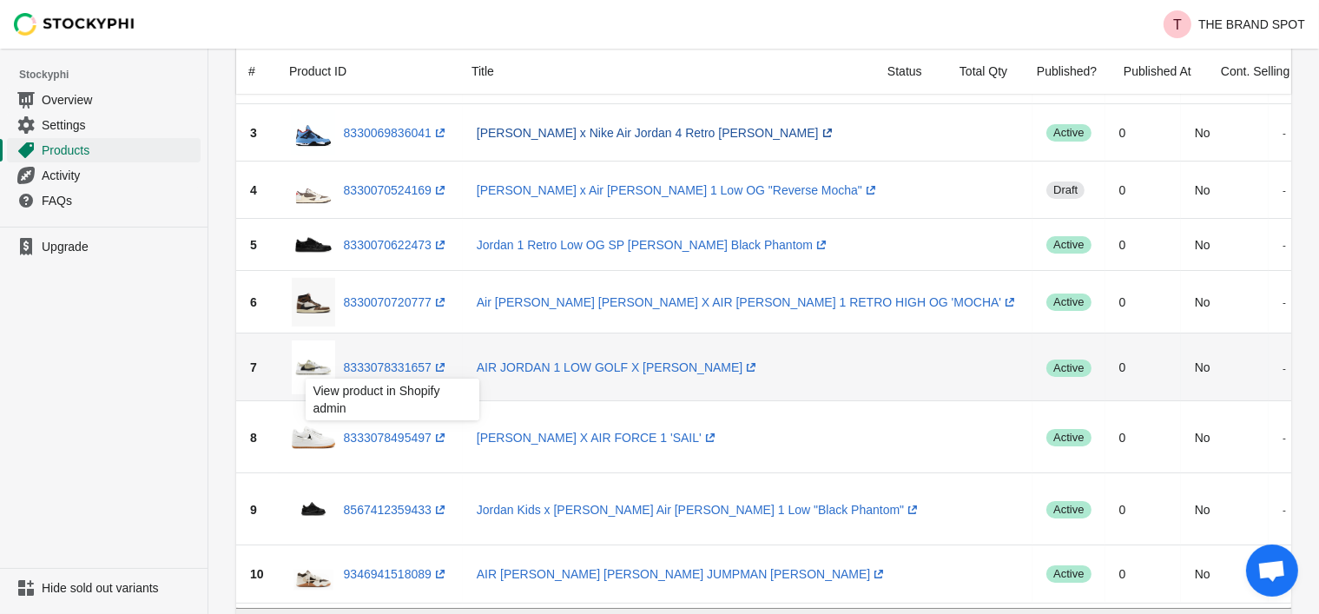
scroll to position [87, 0]
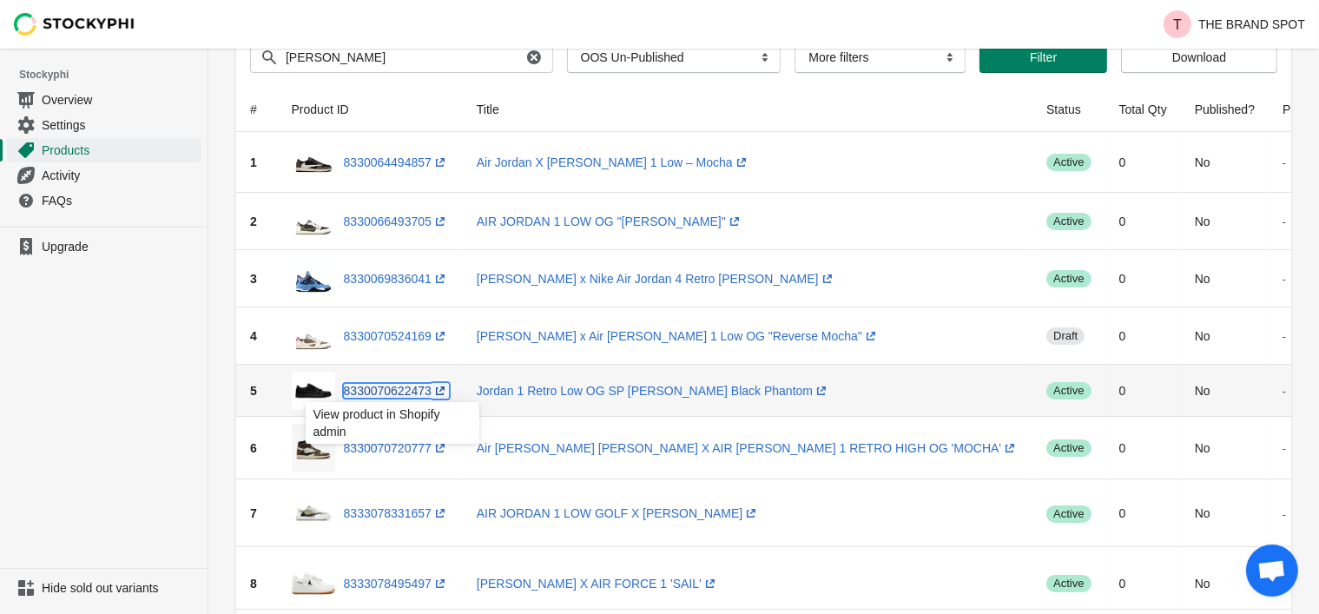
click at [398, 388] on link "8330070622473 (opens a new window)" at bounding box center [396, 391] width 105 height 14
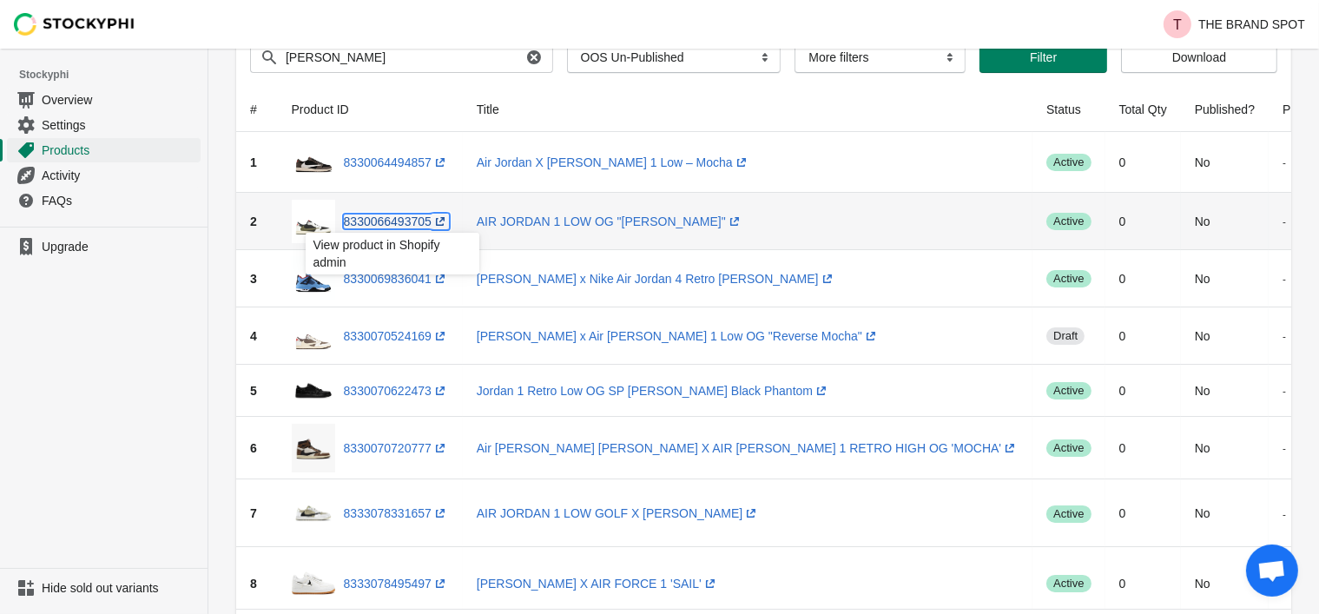
click at [386, 219] on link "8330066493705 (opens a new window)" at bounding box center [396, 222] width 105 height 14
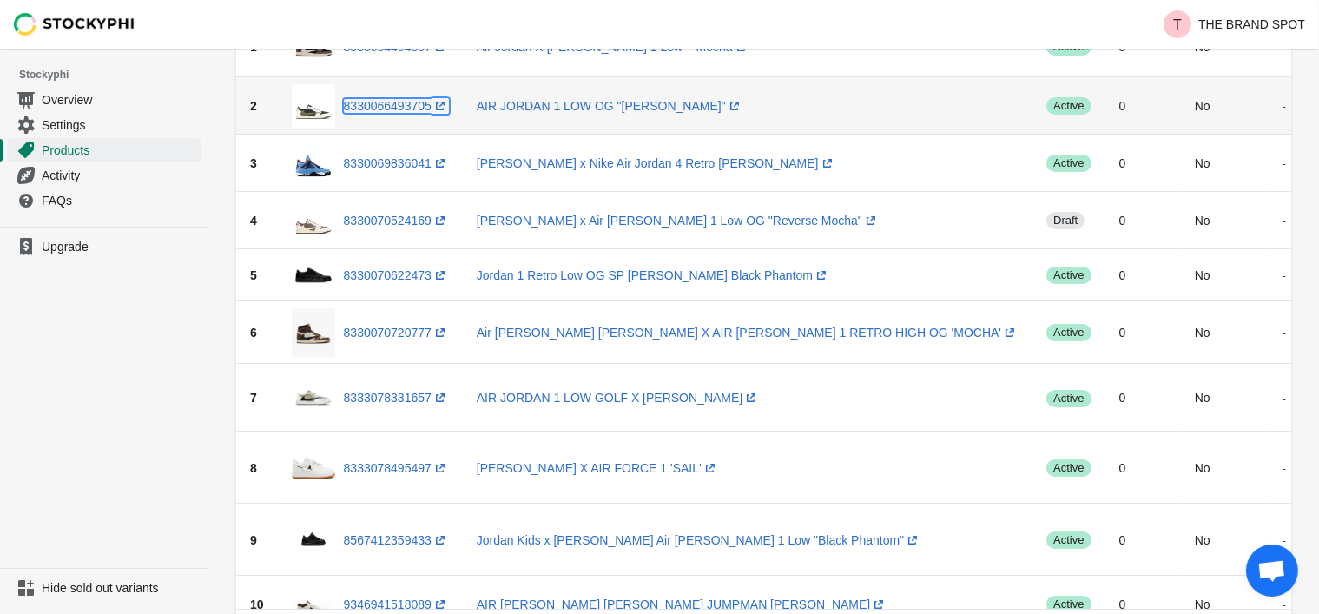
scroll to position [0, 0]
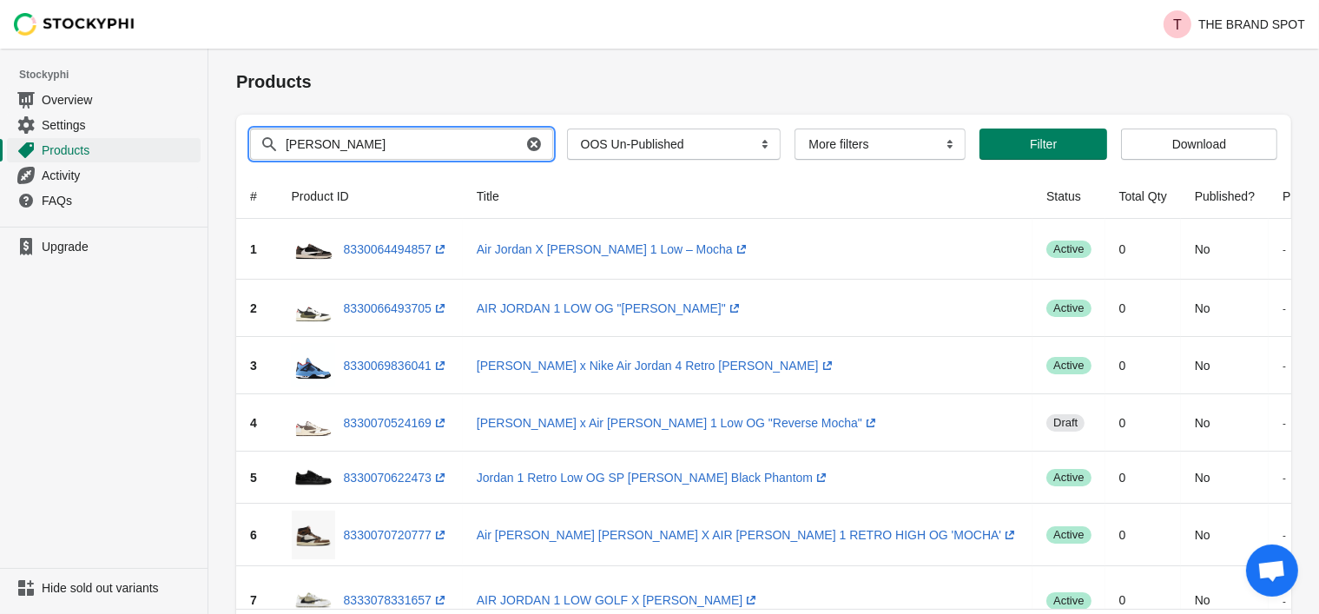
click at [346, 146] on input "[PERSON_NAME]" at bounding box center [403, 144] width 237 height 31
type input "t"
click at [236, 49] on button "Submit" at bounding box center [261, 58] width 50 height 18
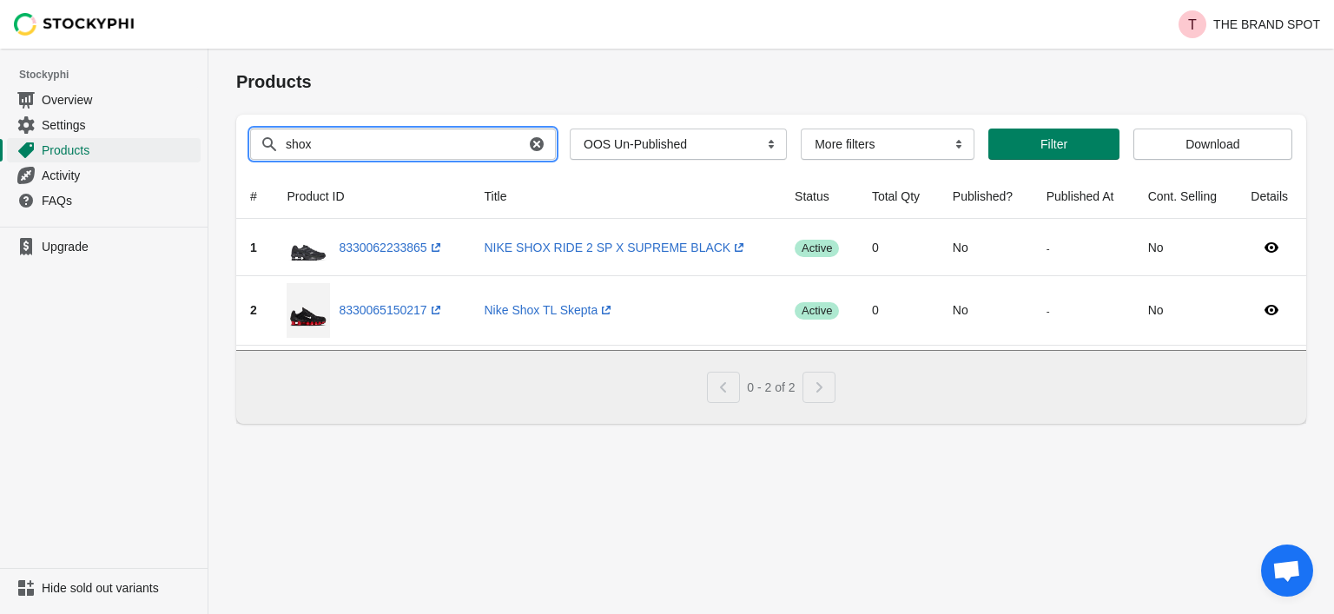
click at [359, 151] on input "shox" at bounding box center [405, 144] width 240 height 31
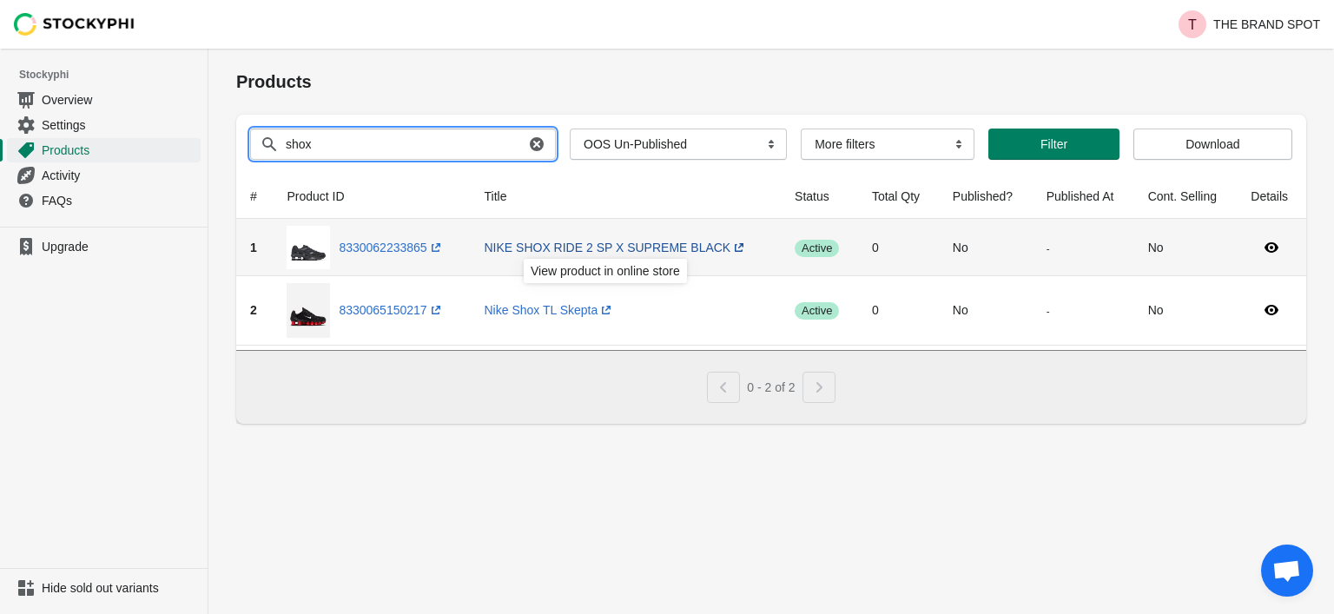
click at [236, 49] on button "Submit" at bounding box center [261, 58] width 50 height 18
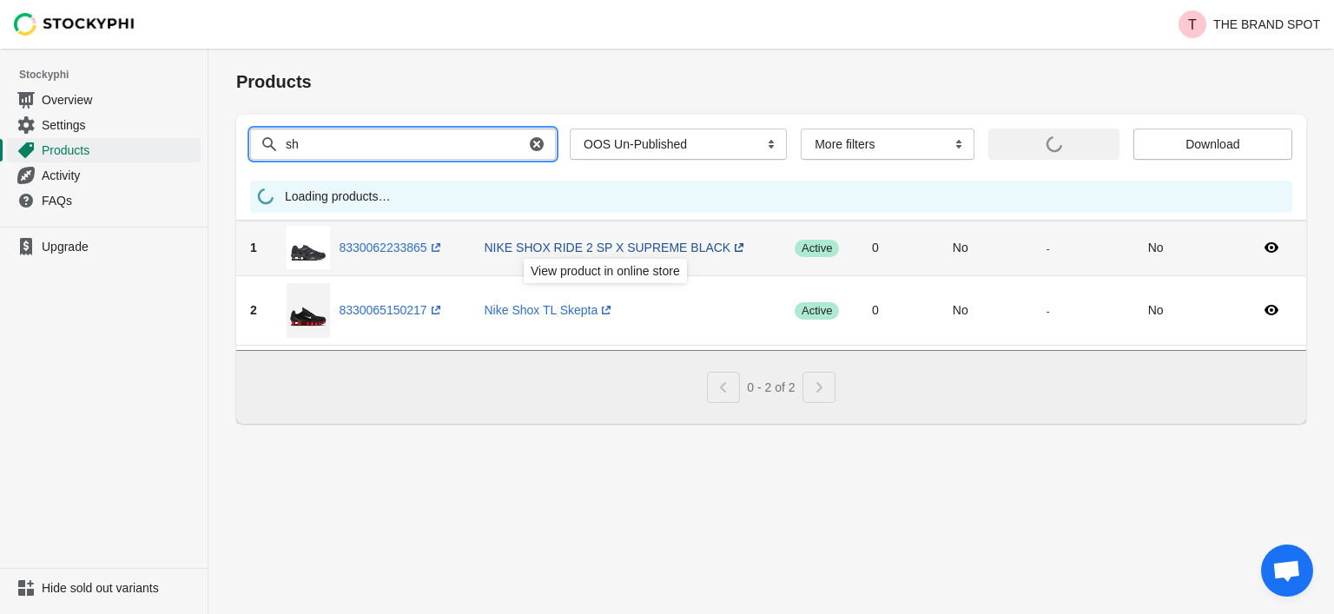
type input "s"
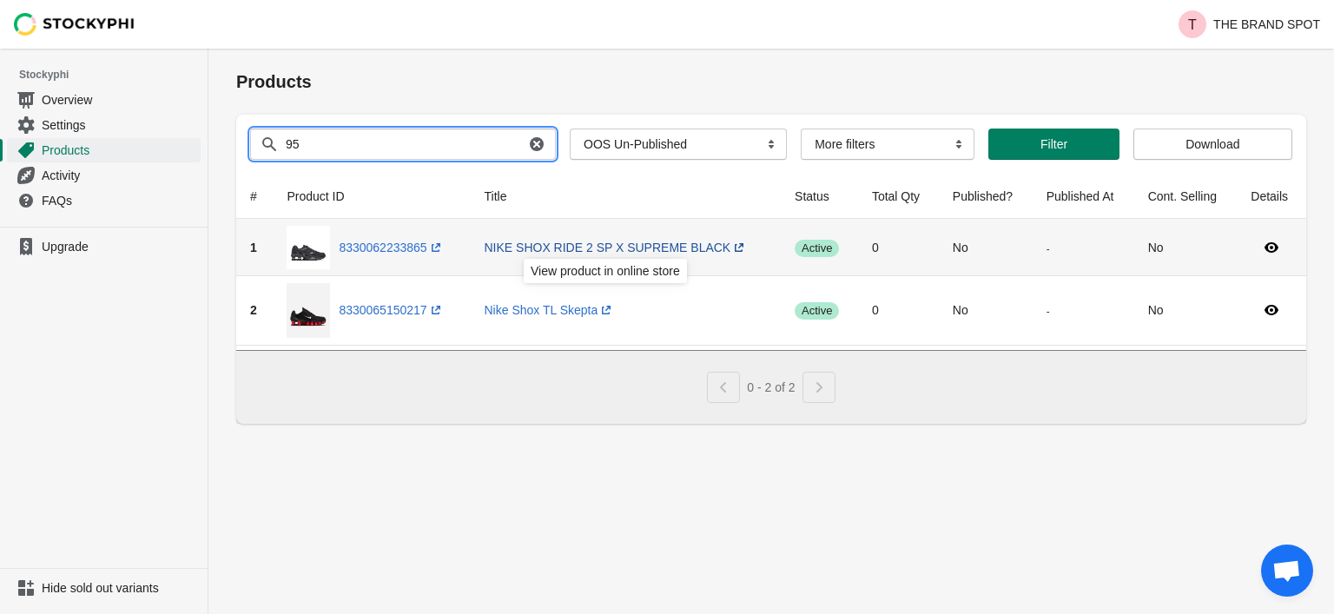
type input "95"
click at [236, 49] on button "Submit" at bounding box center [261, 58] width 50 height 18
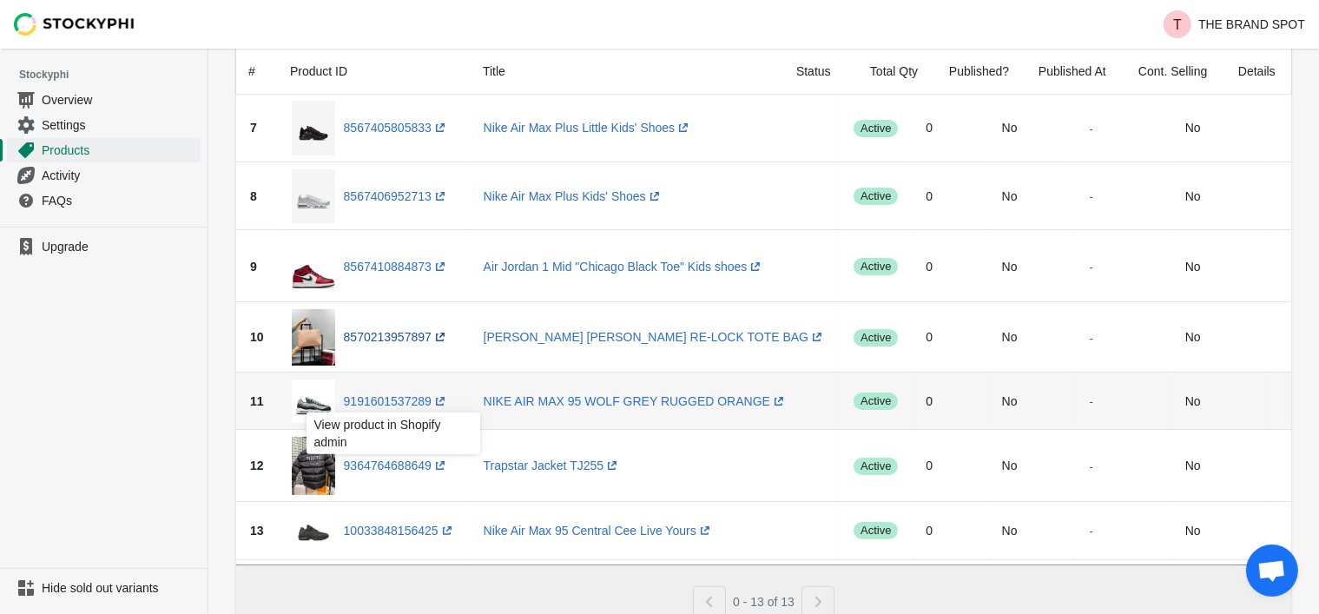
scroll to position [541, 0]
